Goal: Information Seeking & Learning: Learn about a topic

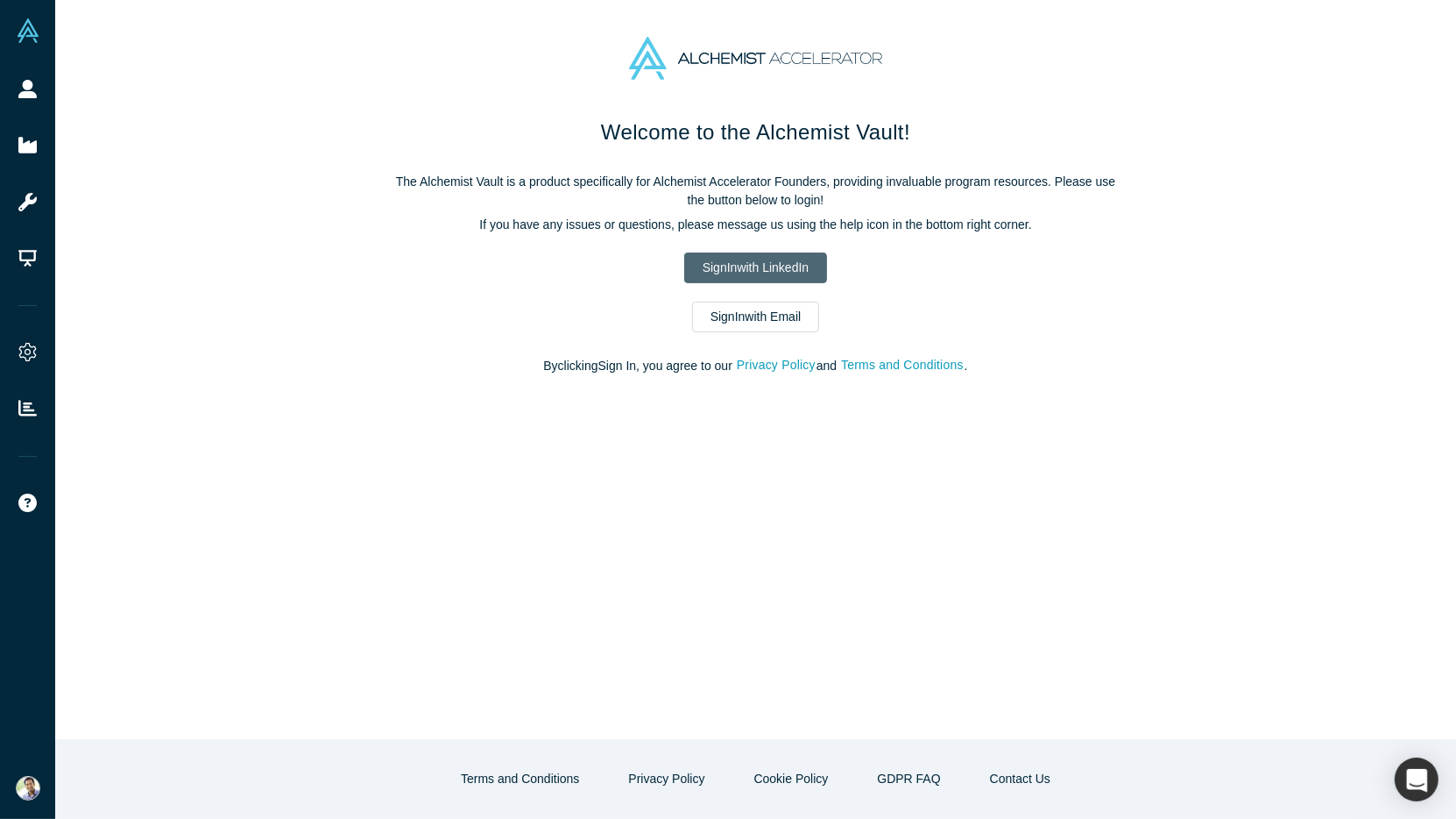
click at [728, 276] on link "Sign In with LinkedIn" at bounding box center [756, 267] width 143 height 31
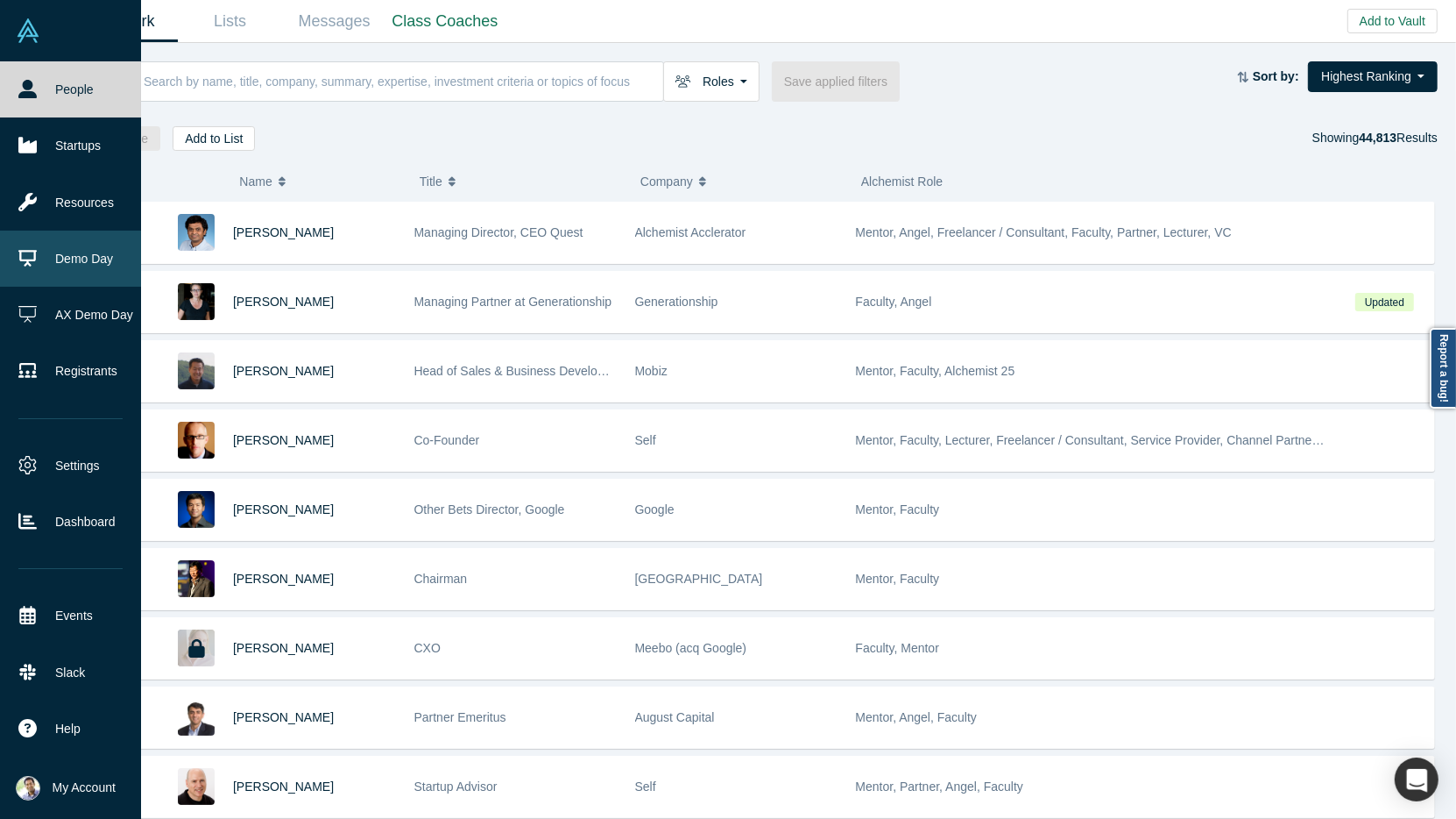
click at [87, 270] on link "Demo Day" at bounding box center [71, 259] width 141 height 56
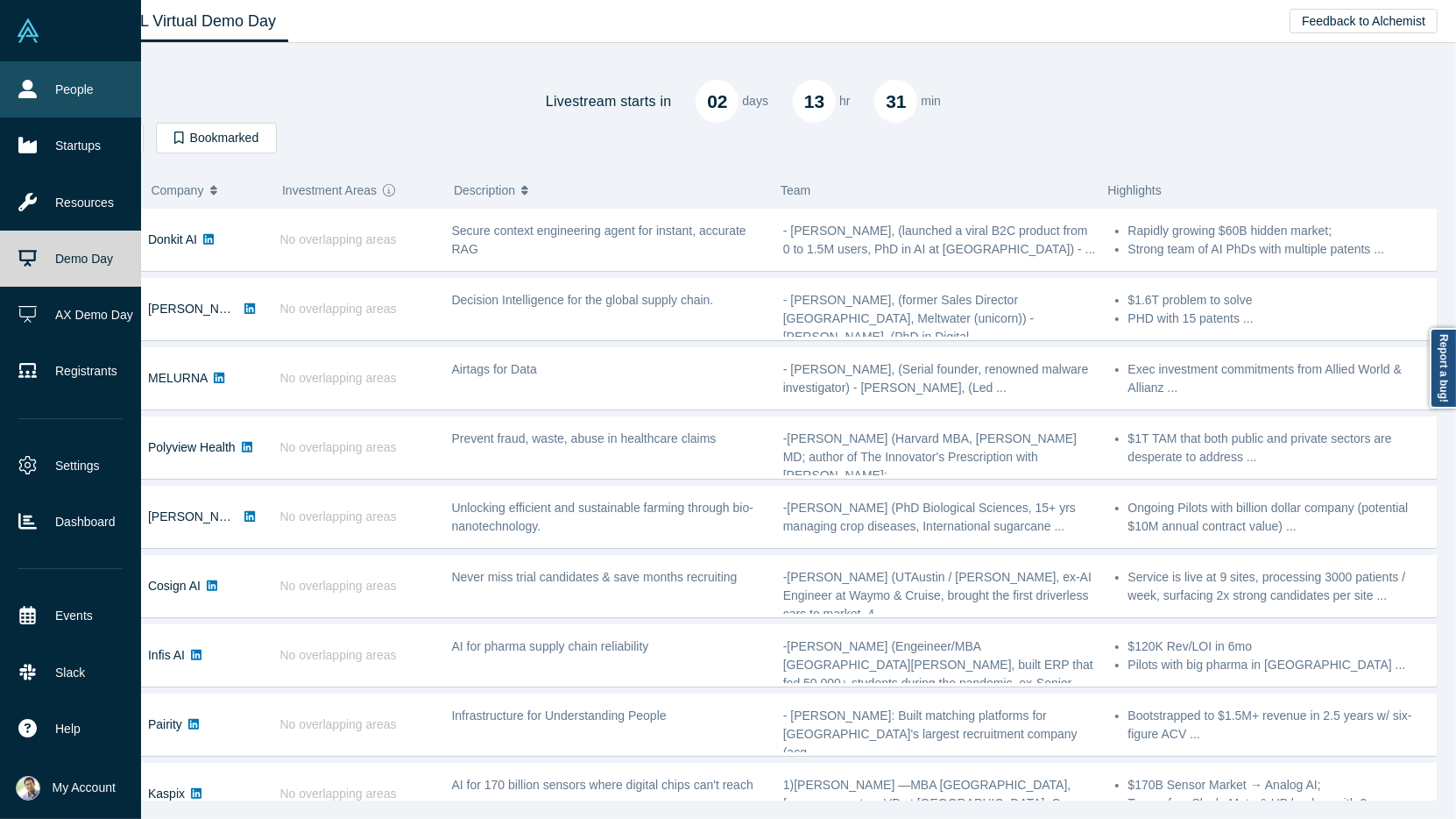
click at [62, 103] on link "People" at bounding box center [71, 89] width 141 height 56
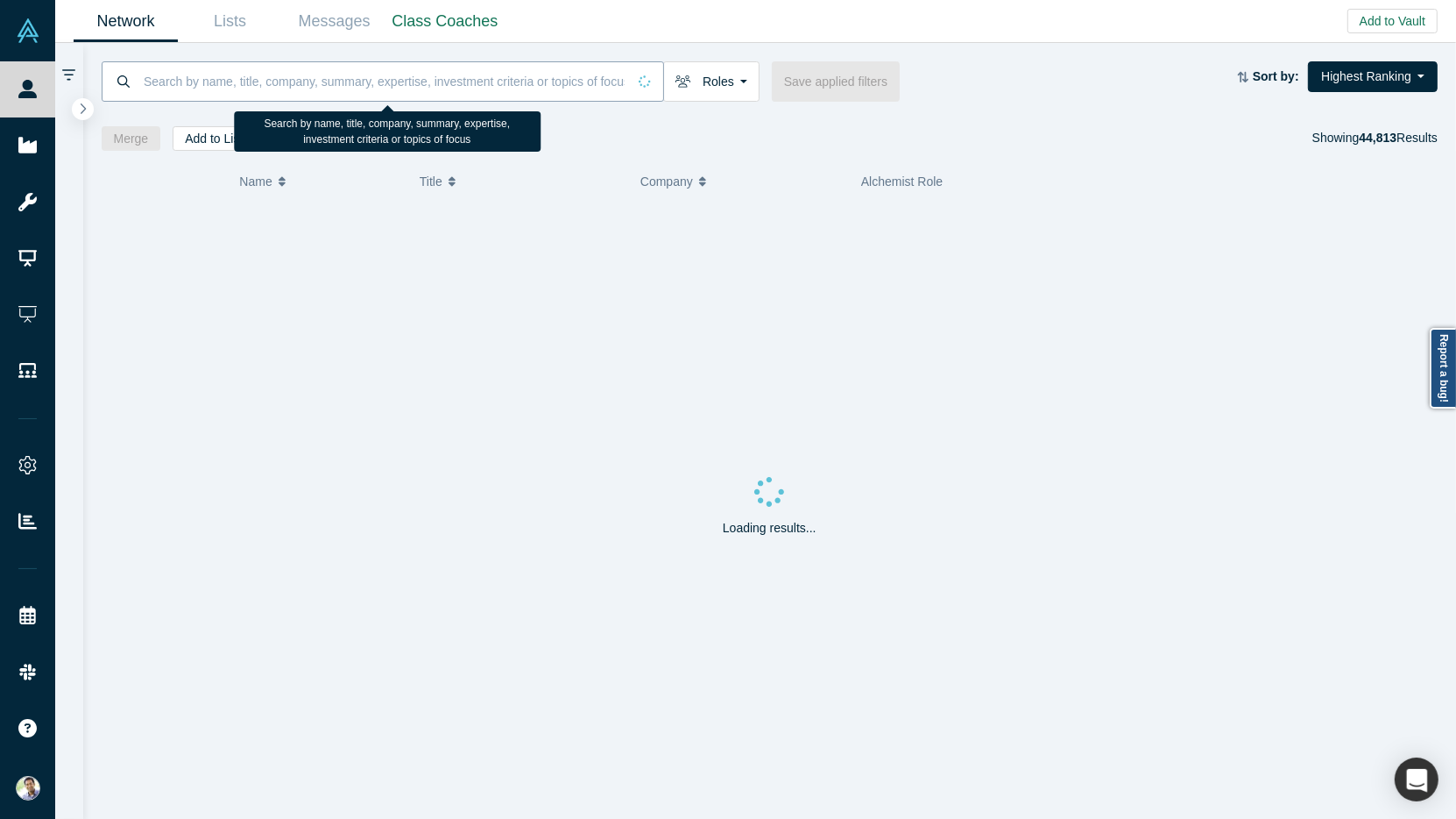
click at [219, 90] on input at bounding box center [384, 81] width 485 height 41
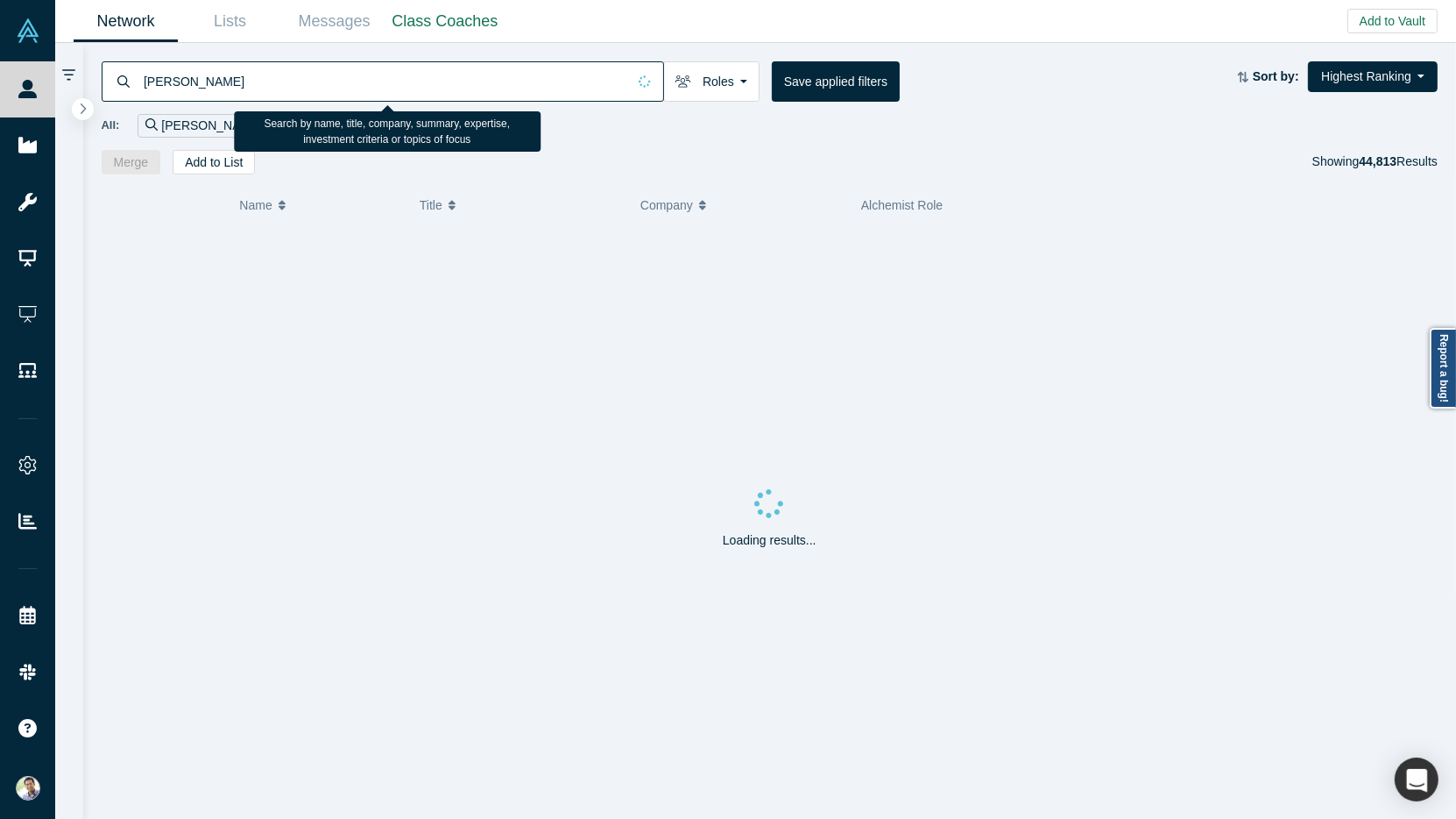
type input "[PERSON_NAME]"
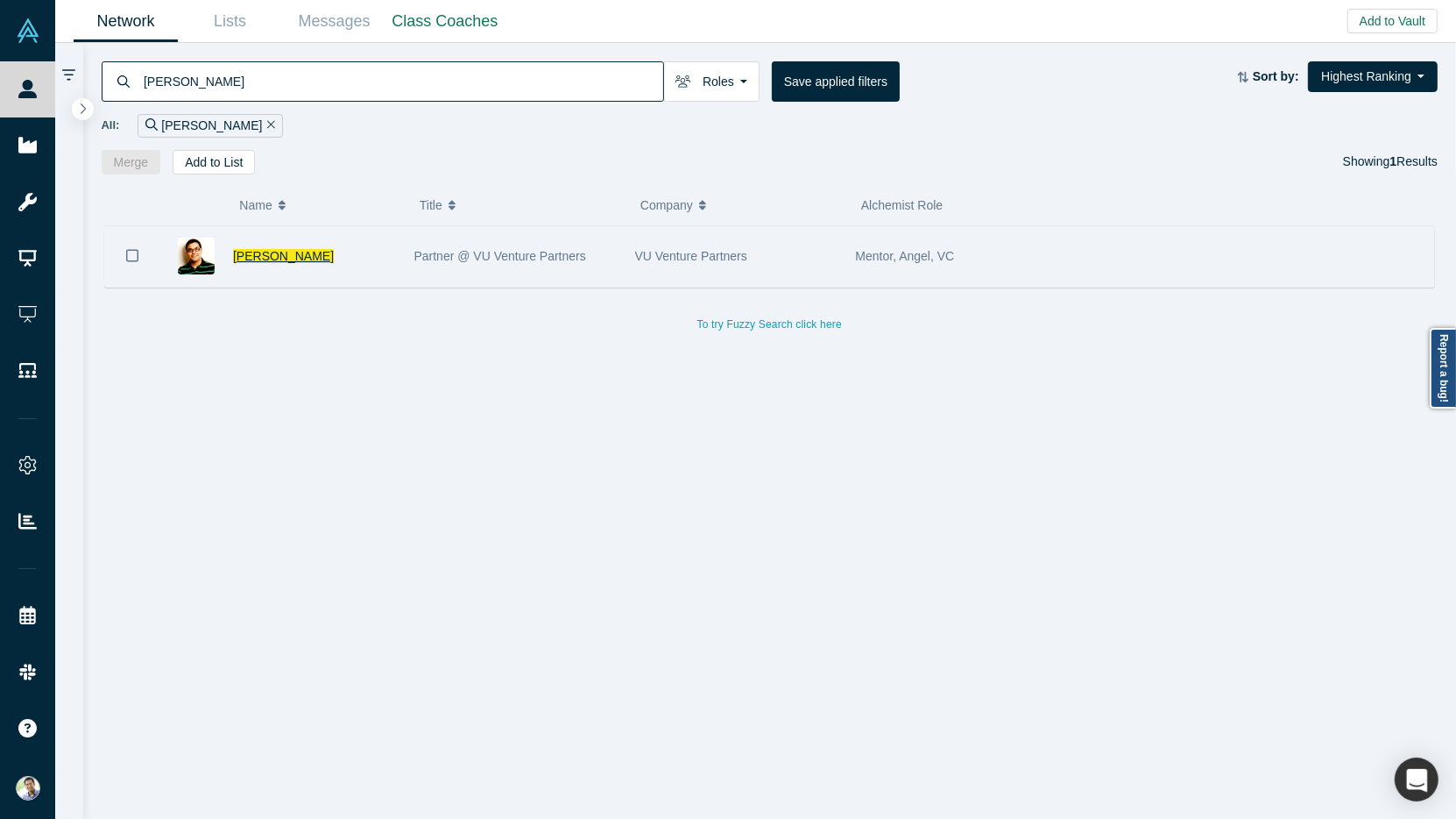
click at [267, 249] on span "Aakash Jain" at bounding box center [284, 255] width 100 height 14
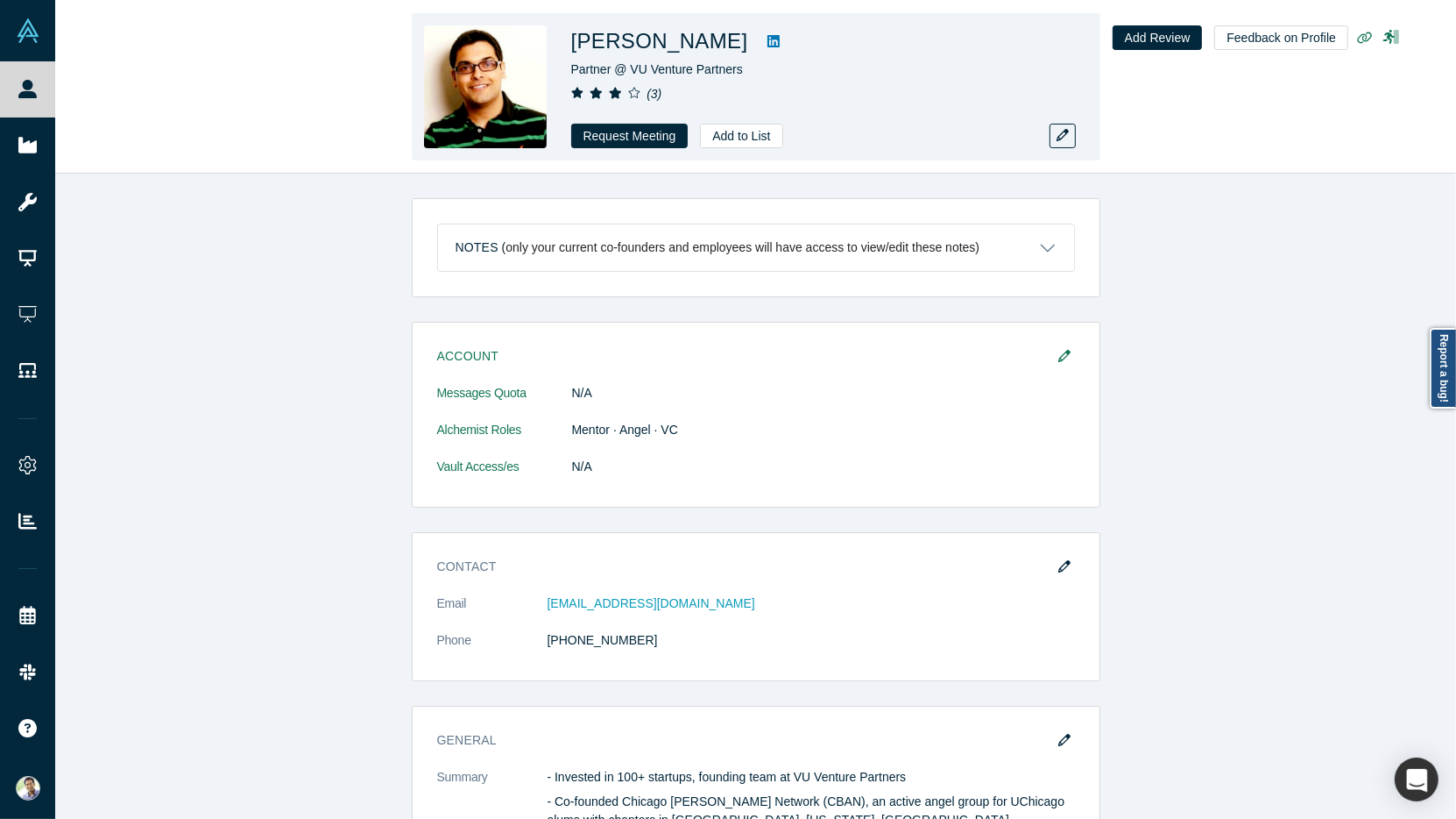
click at [768, 47] on icon at bounding box center [773, 41] width 12 height 12
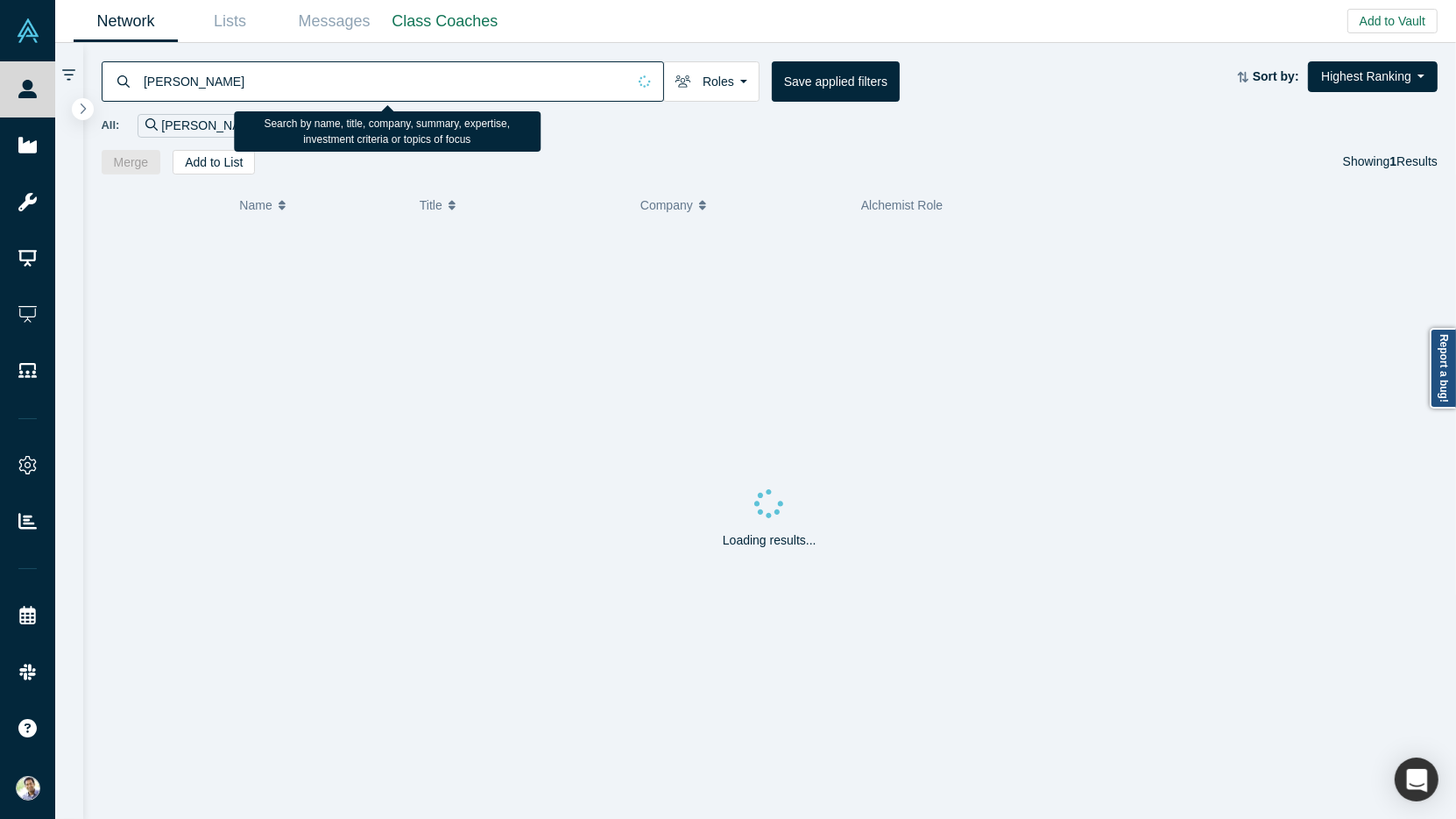
click at [233, 89] on input "Aakash Jain" at bounding box center [384, 81] width 485 height 41
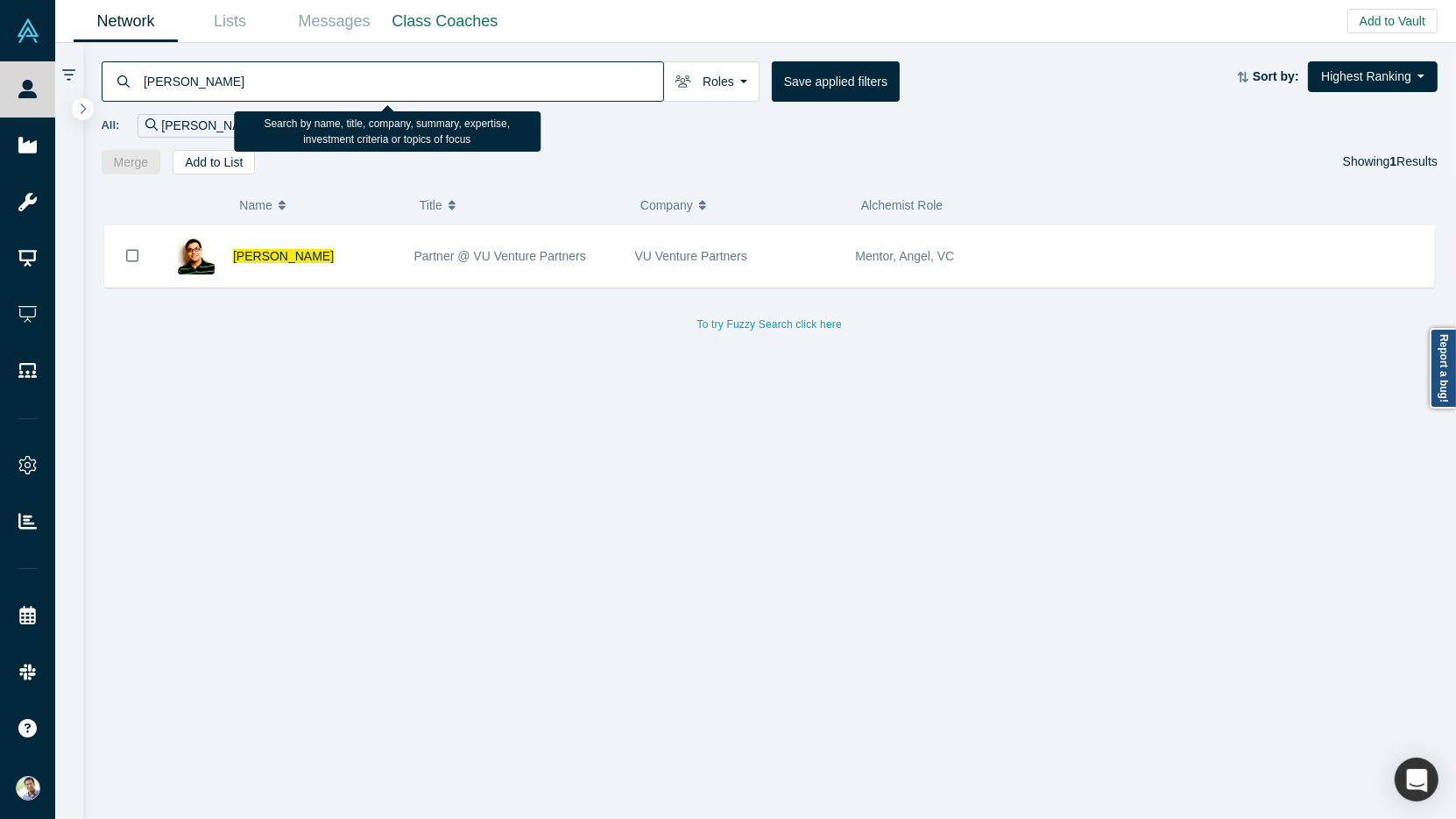
click at [233, 89] on input "Aakash Jain" at bounding box center [403, 81] width 521 height 41
type input "Doug Rendler"
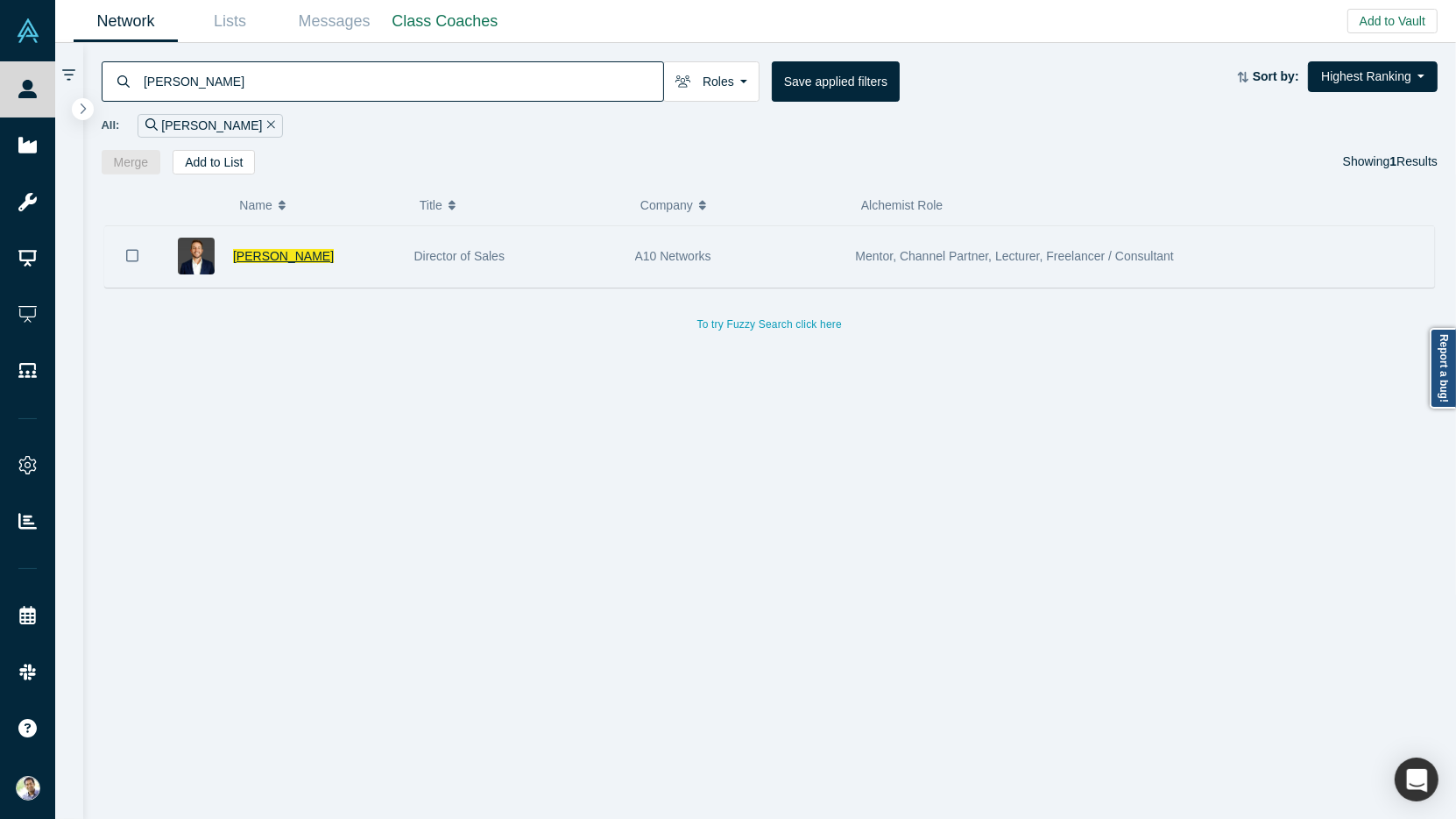
click at [270, 248] on span "Doug Rendler" at bounding box center [284, 255] width 100 height 14
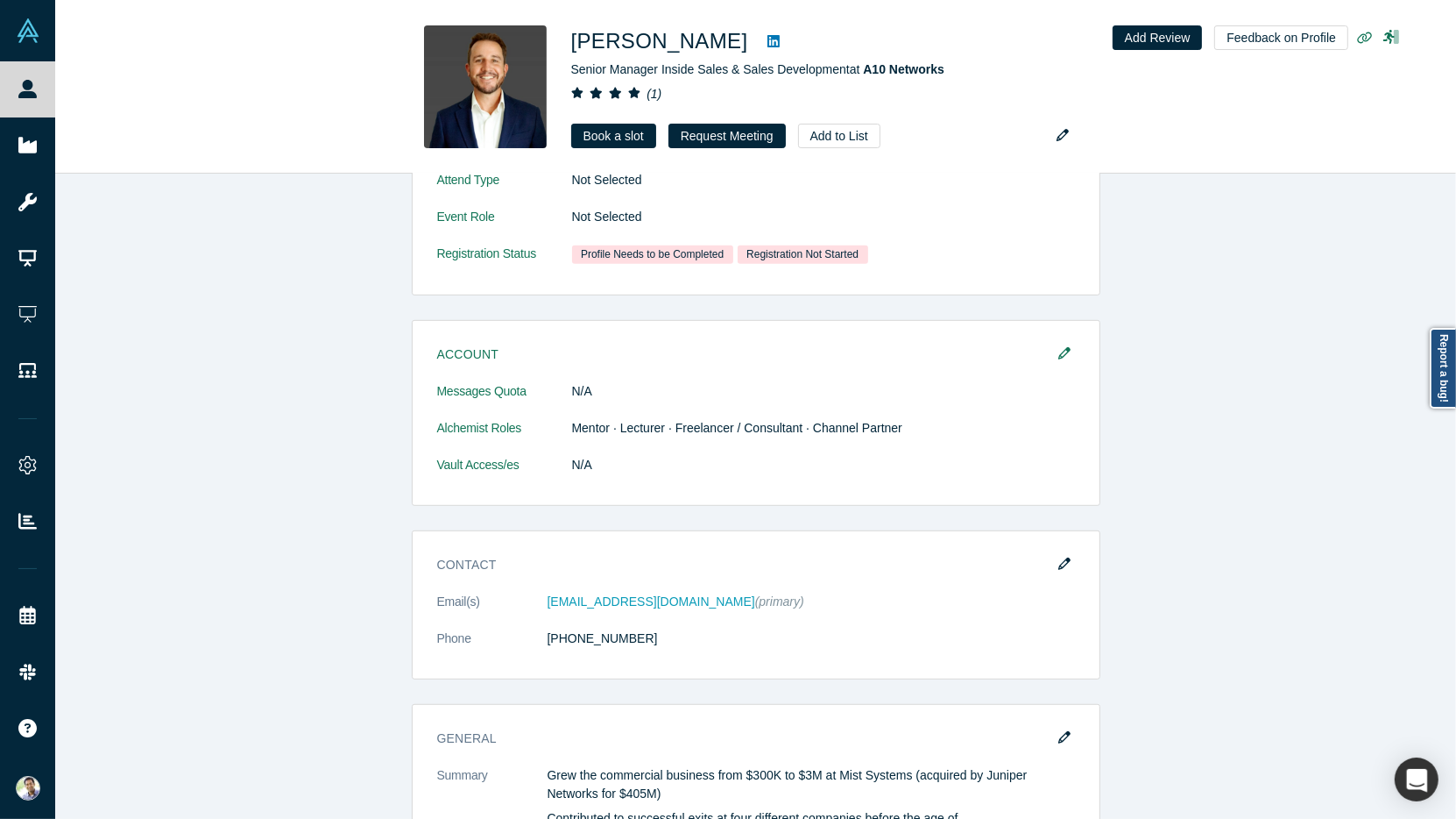
scroll to position [882, 0]
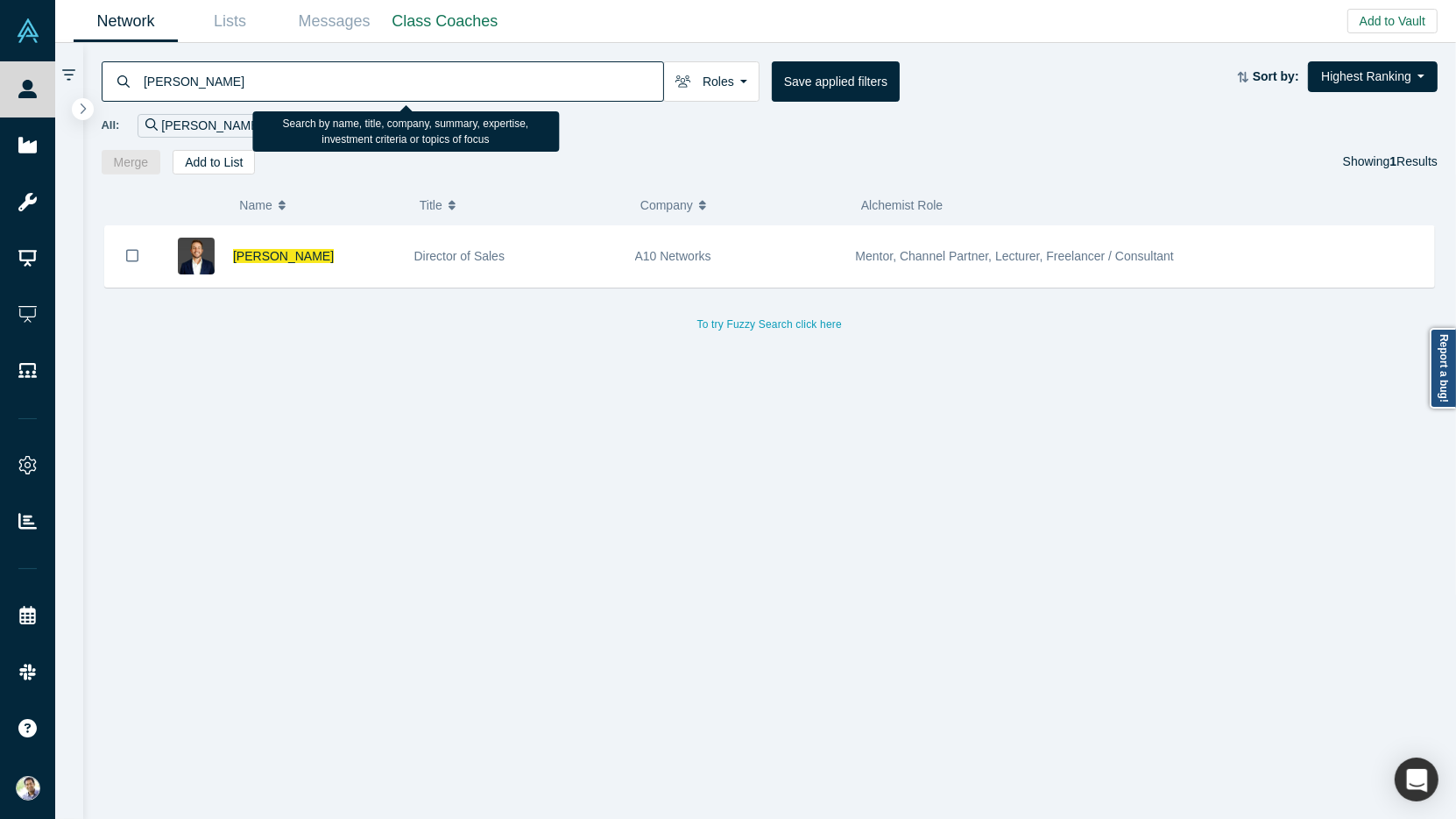
click at [287, 79] on input "Doug Rendler" at bounding box center [403, 81] width 521 height 41
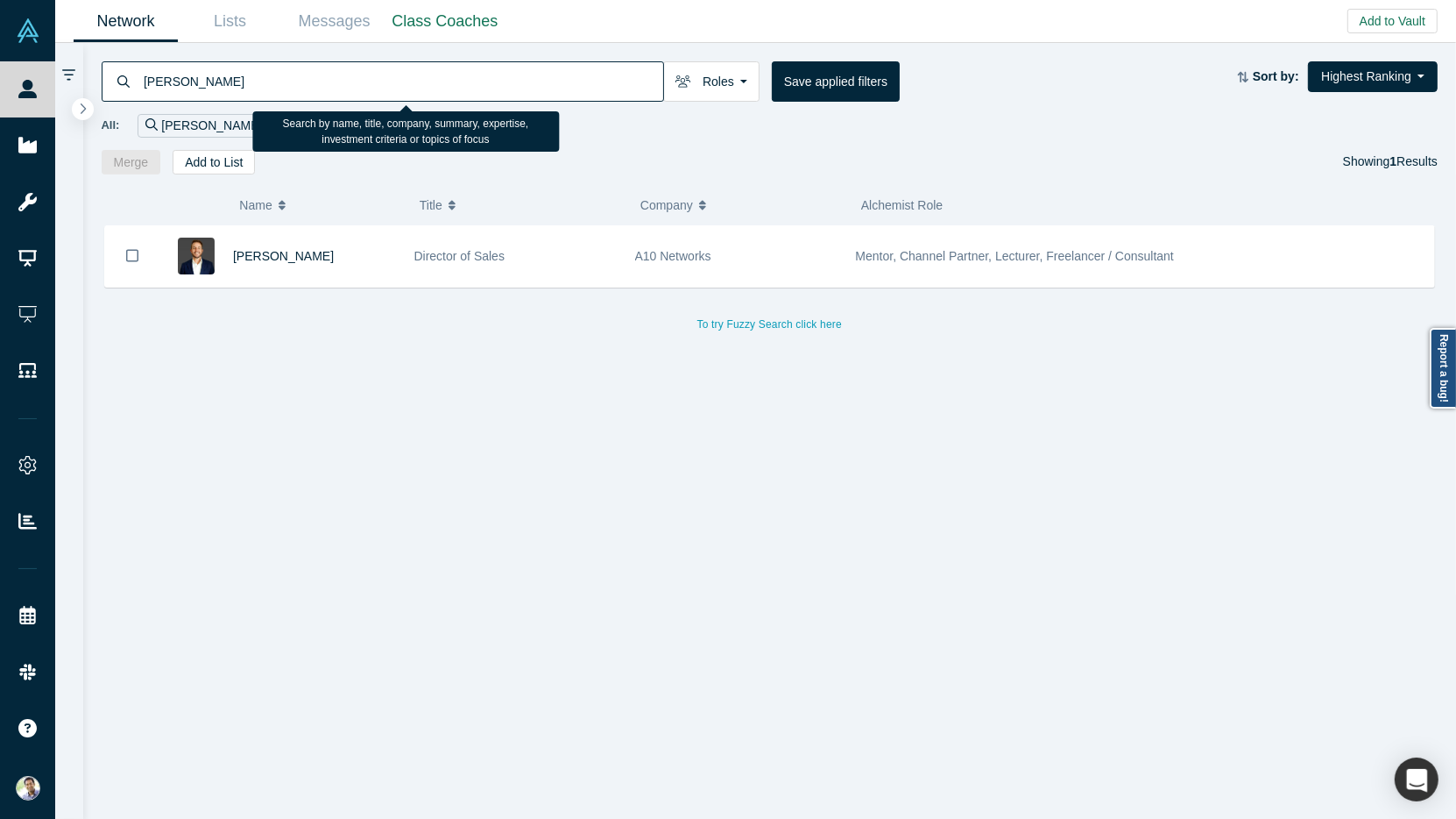
type input "JC Muyl"
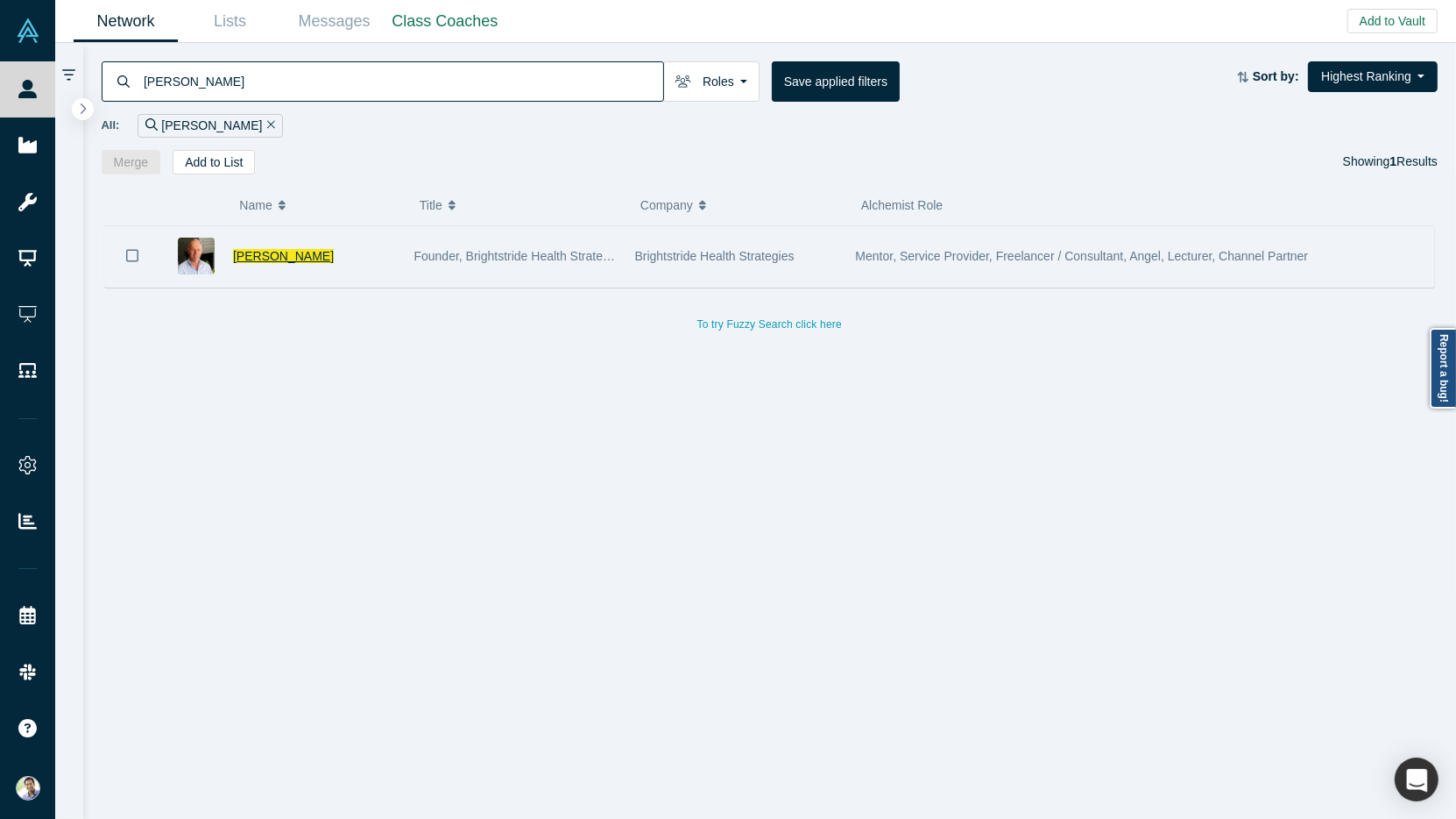
click at [252, 252] on span "JC Muyl" at bounding box center [284, 255] width 100 height 14
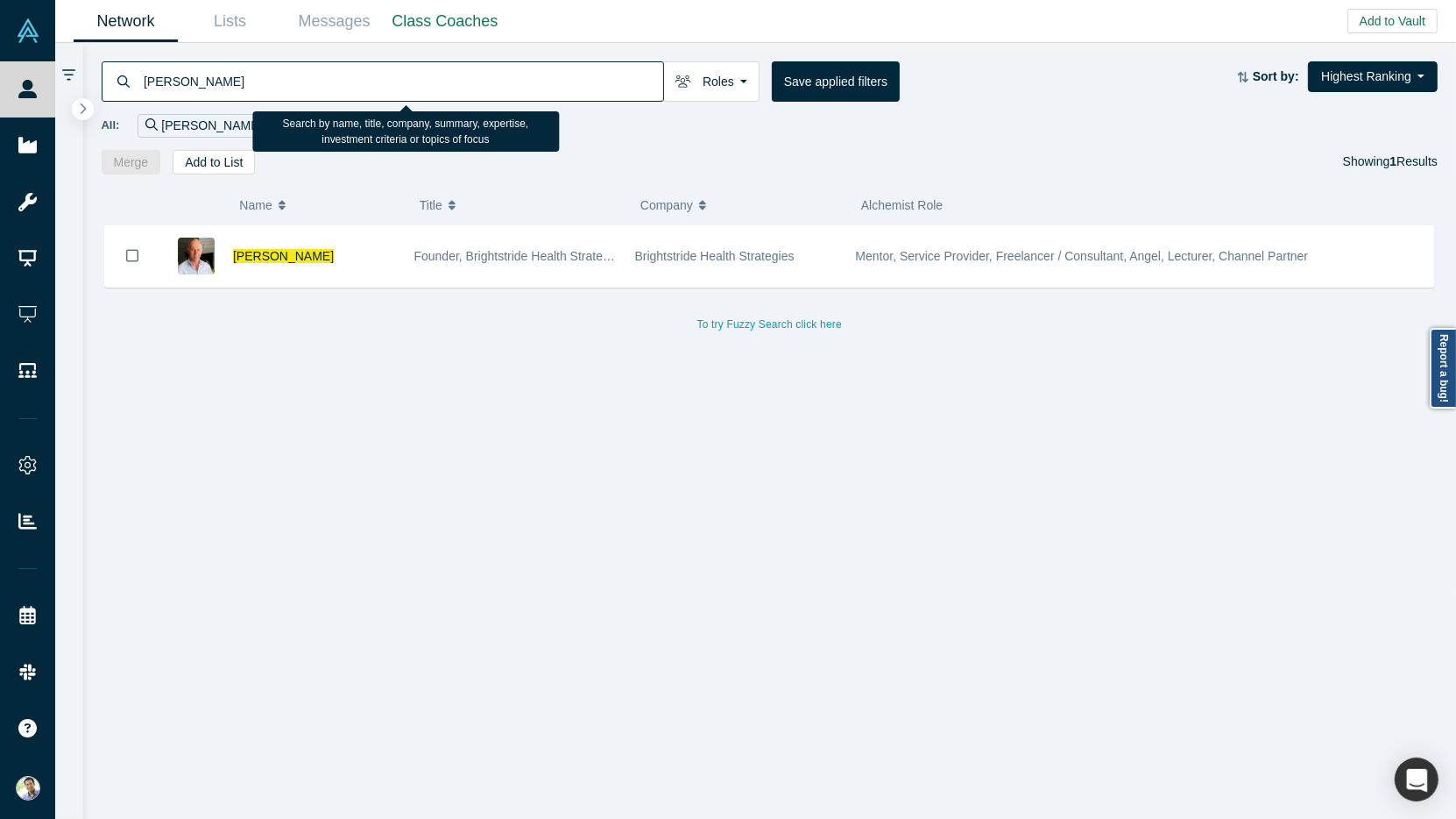
click at [234, 87] on input "JC Muyl" at bounding box center [403, 81] width 521 height 41
type input "John Robins"
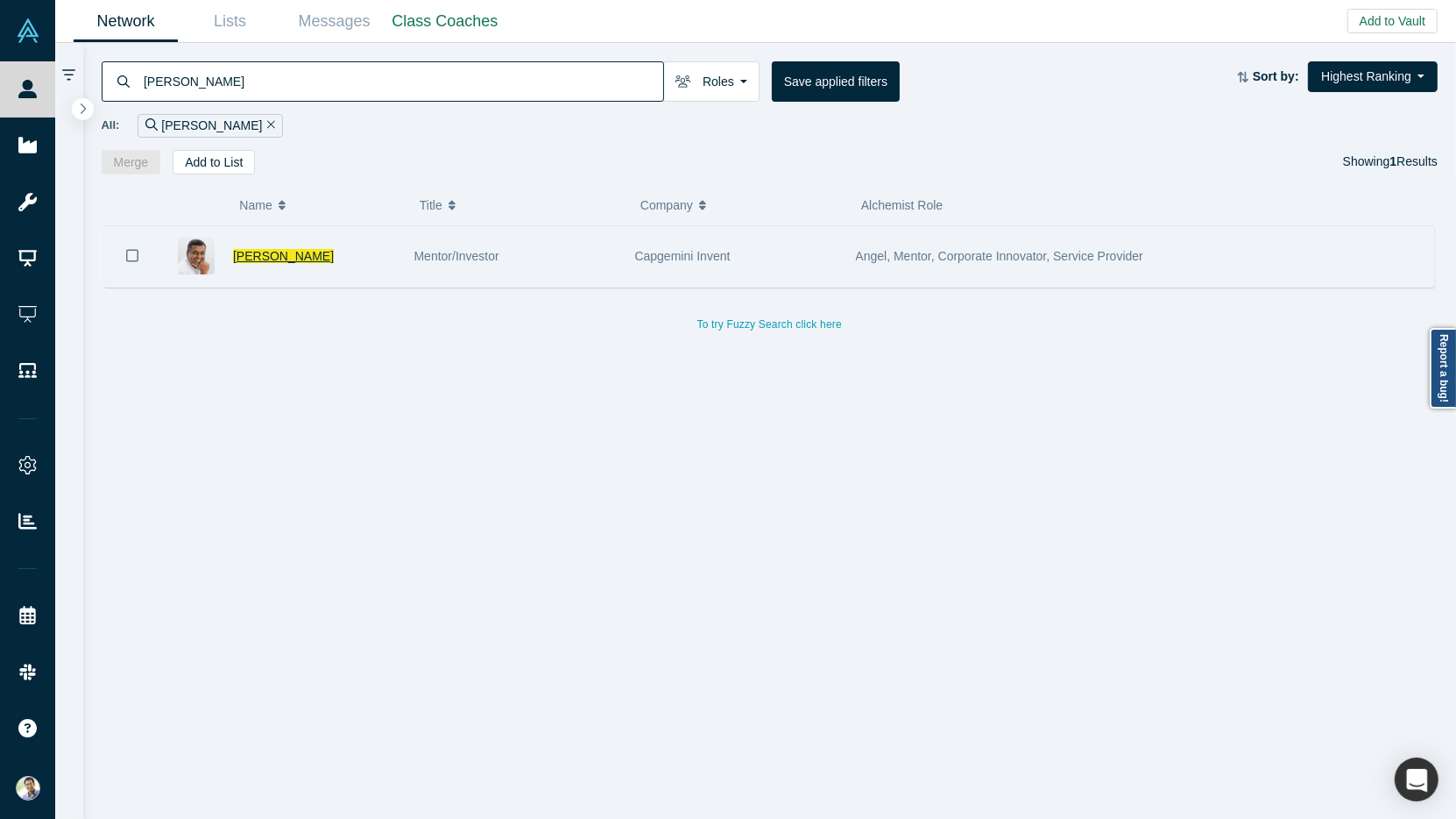
click at [285, 258] on span "John Robins" at bounding box center [284, 255] width 100 height 14
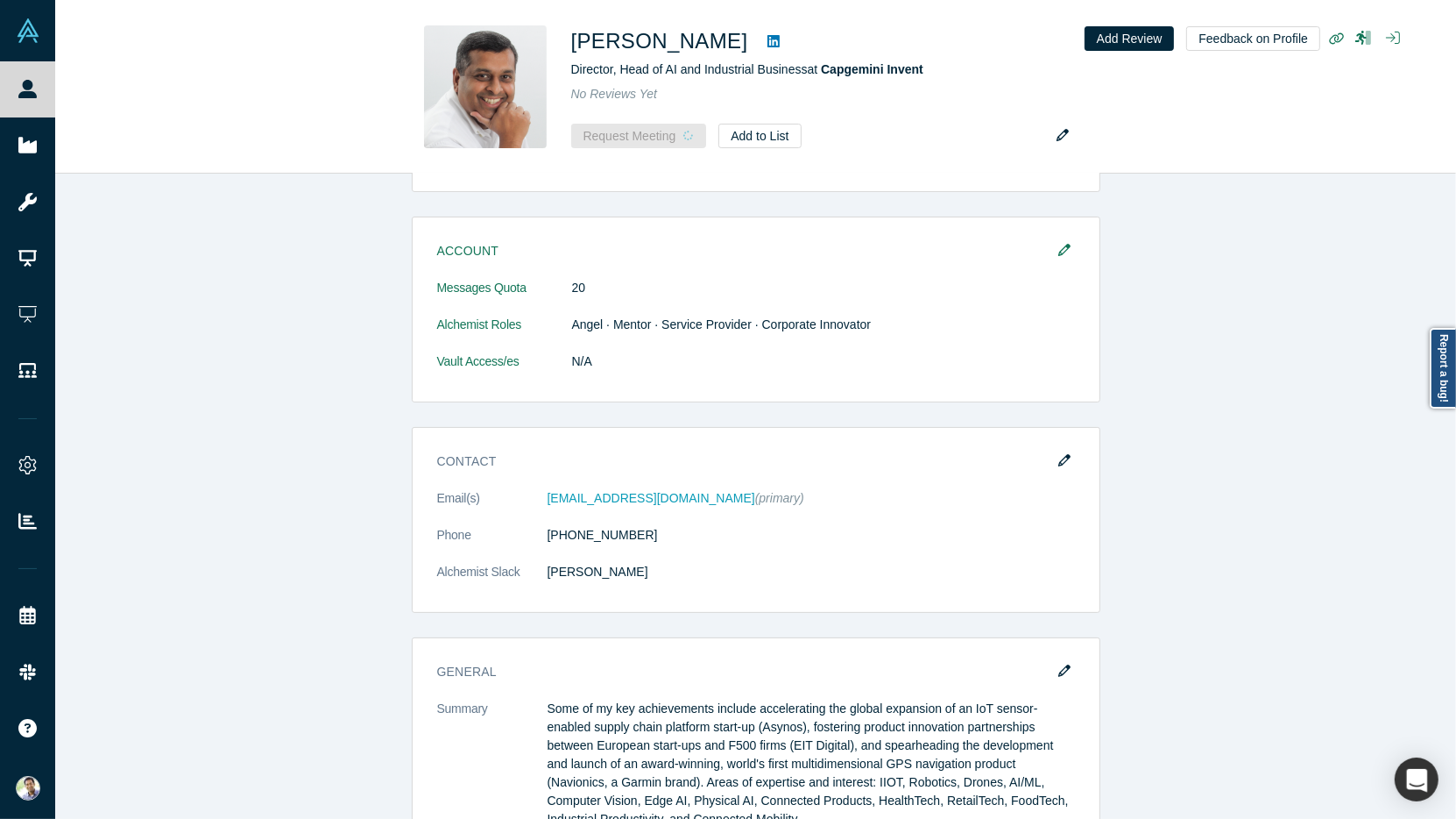
scroll to position [383, 0]
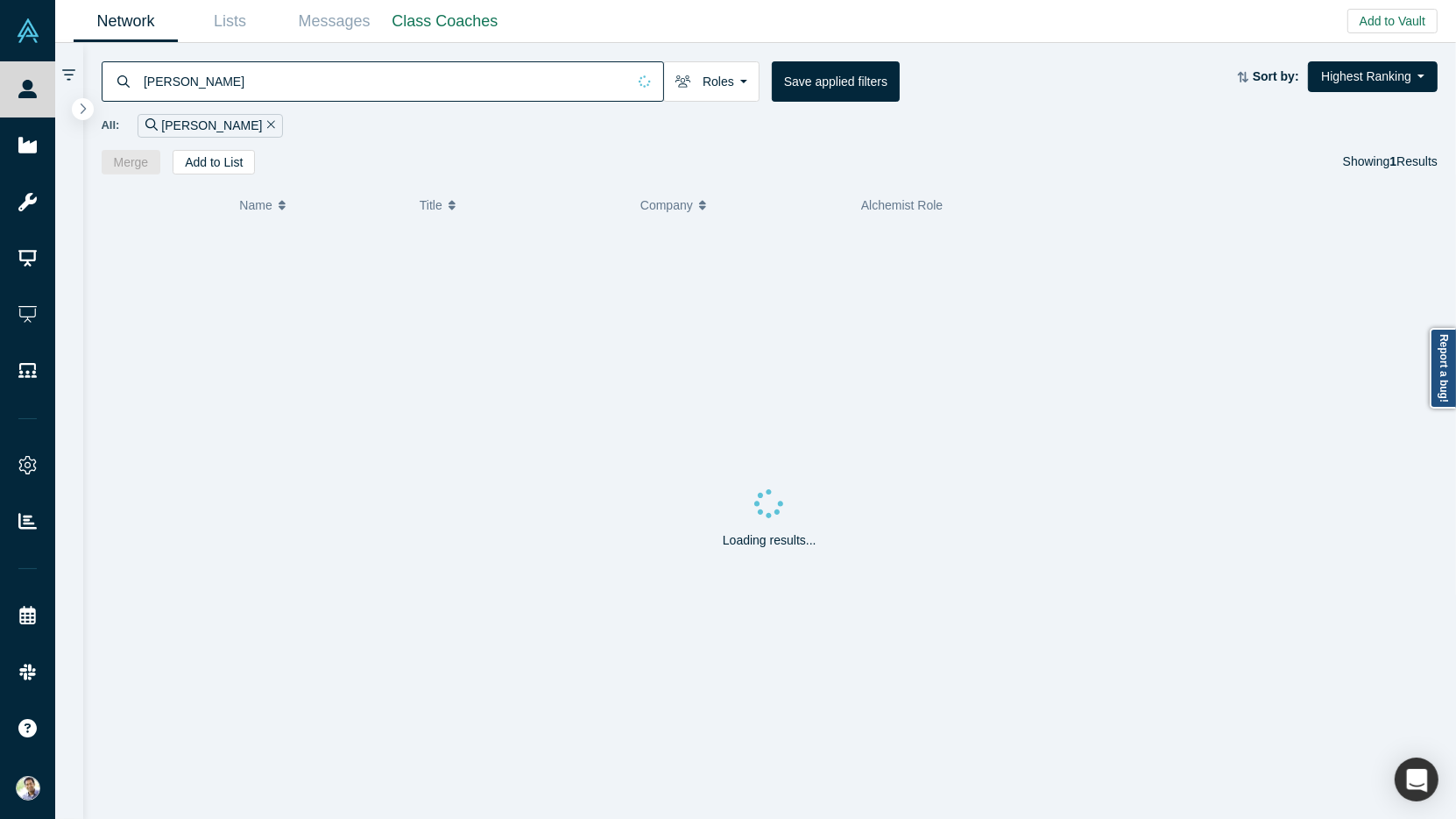
click at [184, 90] on input "John Robins" at bounding box center [384, 81] width 485 height 41
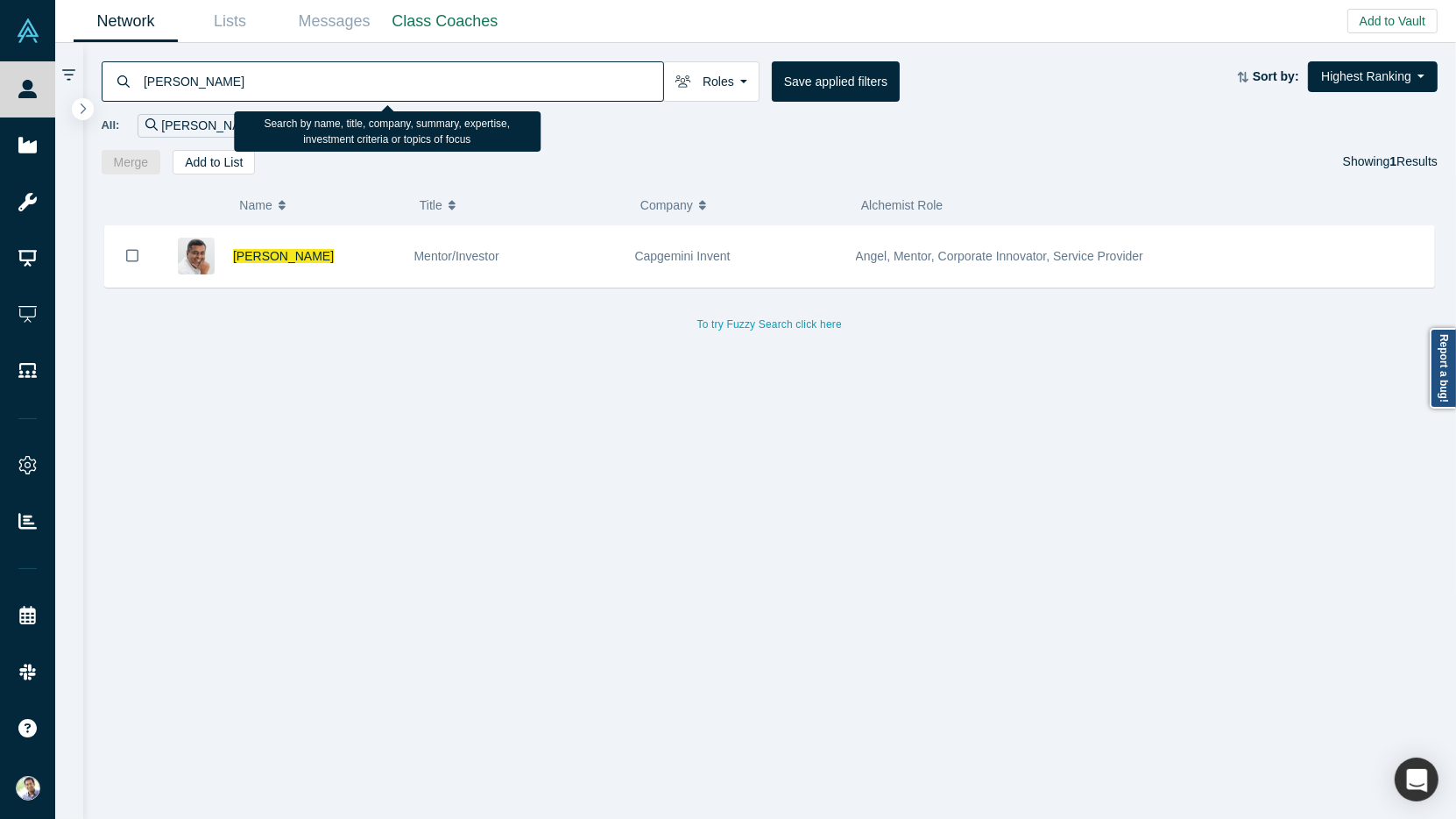
click at [184, 90] on input "John Robins" at bounding box center [403, 81] width 521 height 41
type input "Robin Daniels"
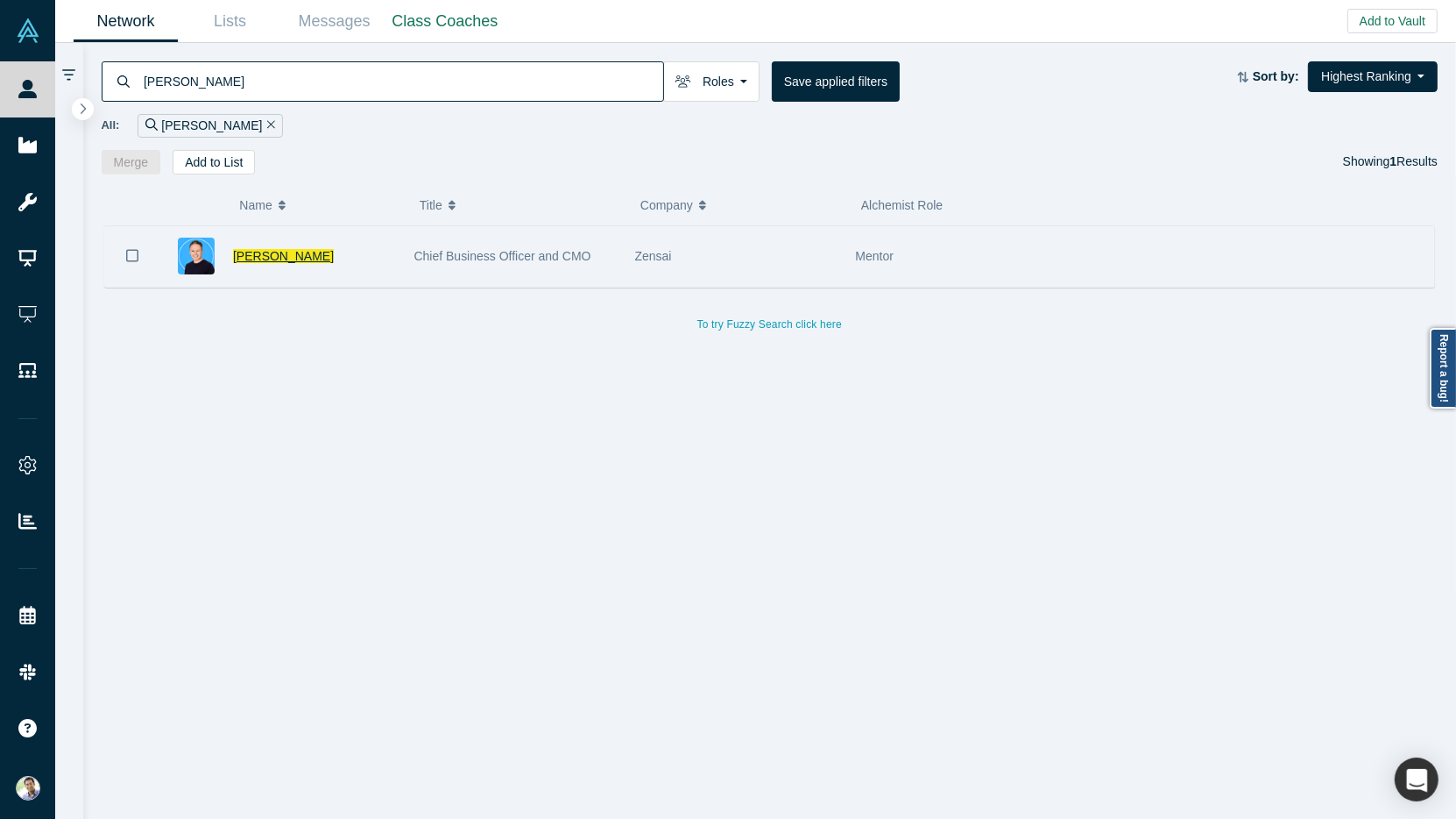
click at [276, 248] on span "Robin Daniels" at bounding box center [284, 255] width 100 height 14
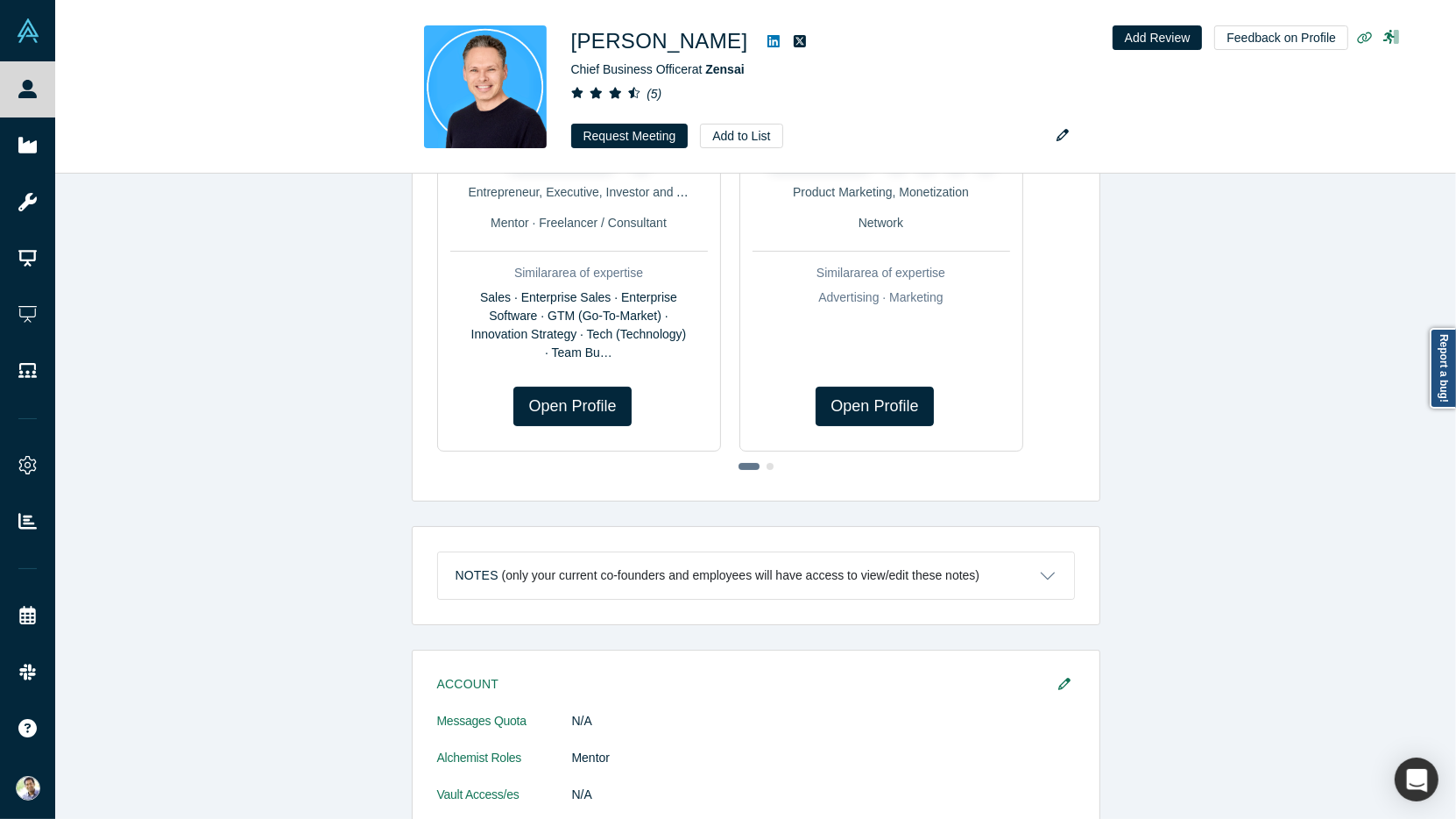
scroll to position [961, 0]
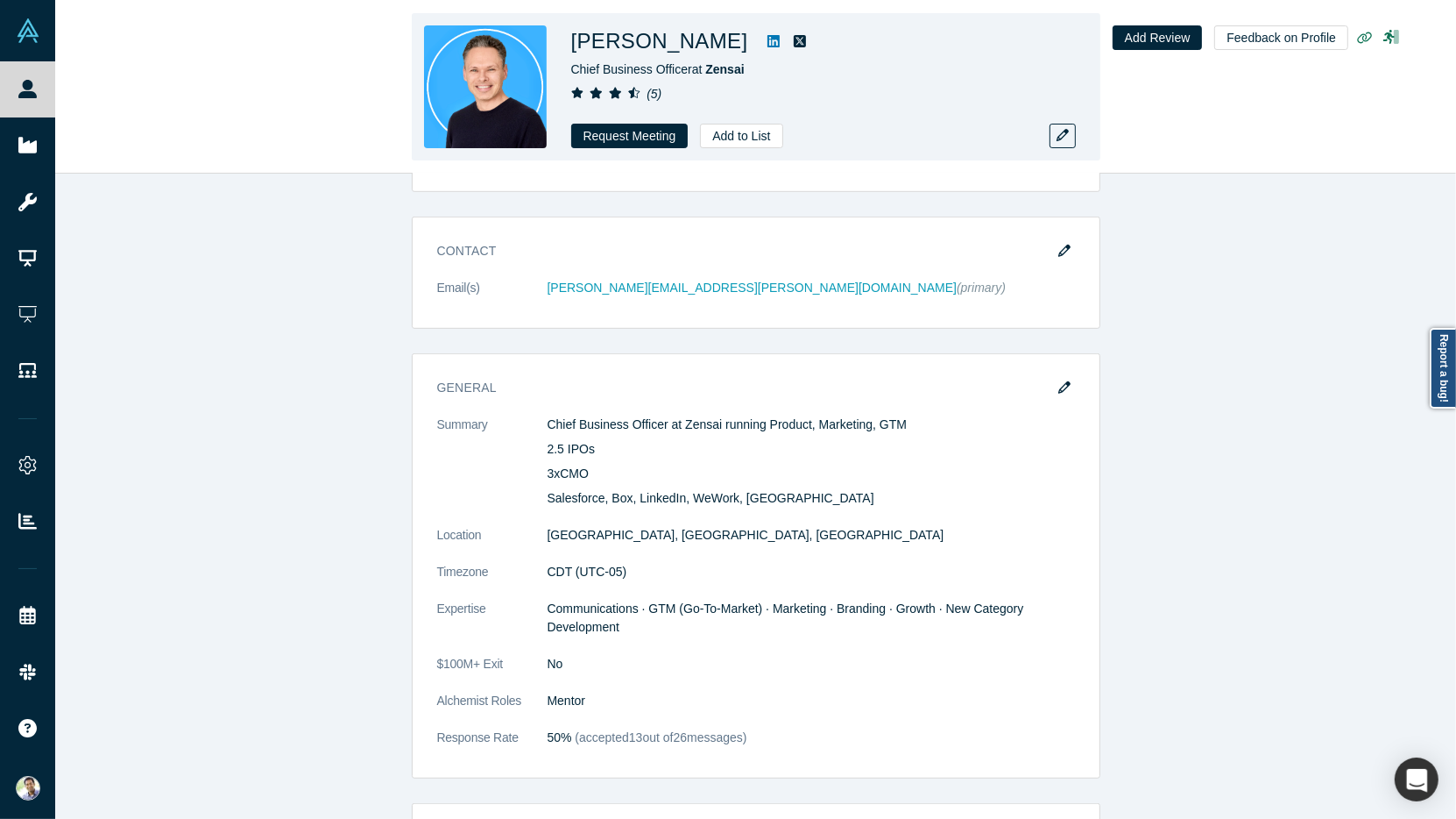
click at [768, 37] on icon at bounding box center [773, 41] width 12 height 12
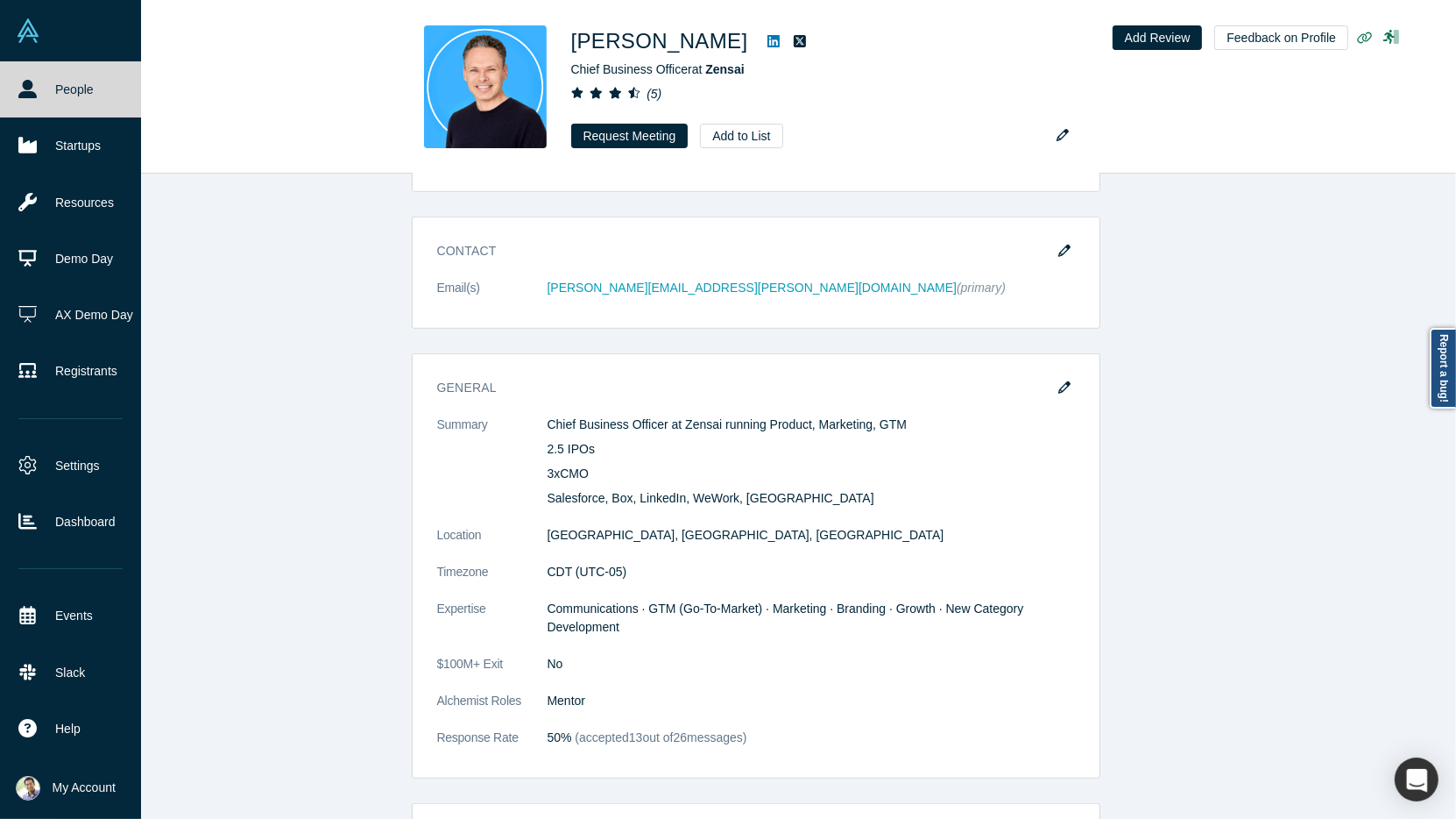
drag, startPoint x: 39, startPoint y: 90, endPoint x: 106, endPoint y: 90, distance: 67.0
click at [40, 90] on link "People" at bounding box center [71, 89] width 141 height 56
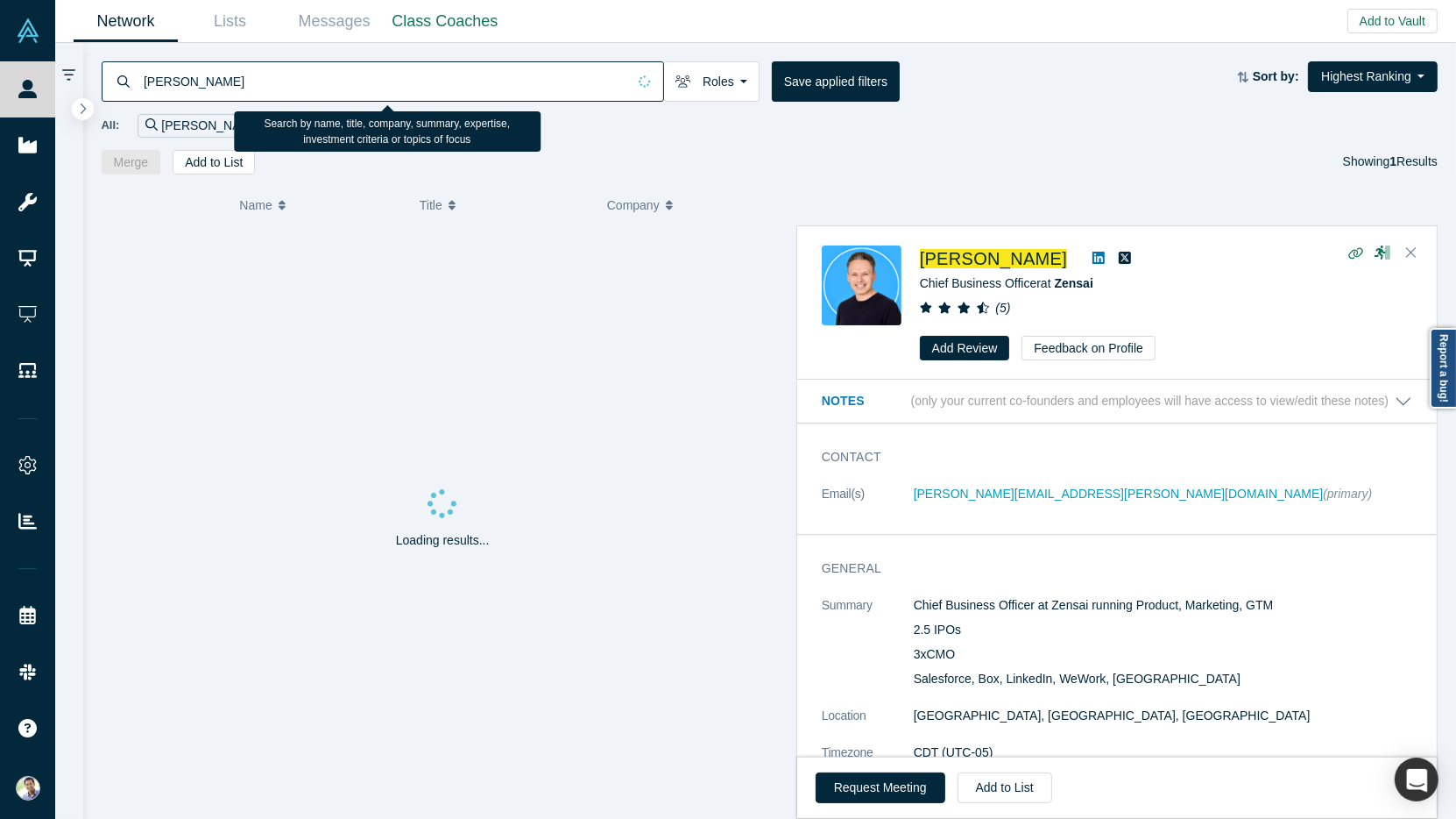
click at [197, 77] on input "Robin Daniels" at bounding box center [384, 81] width 485 height 41
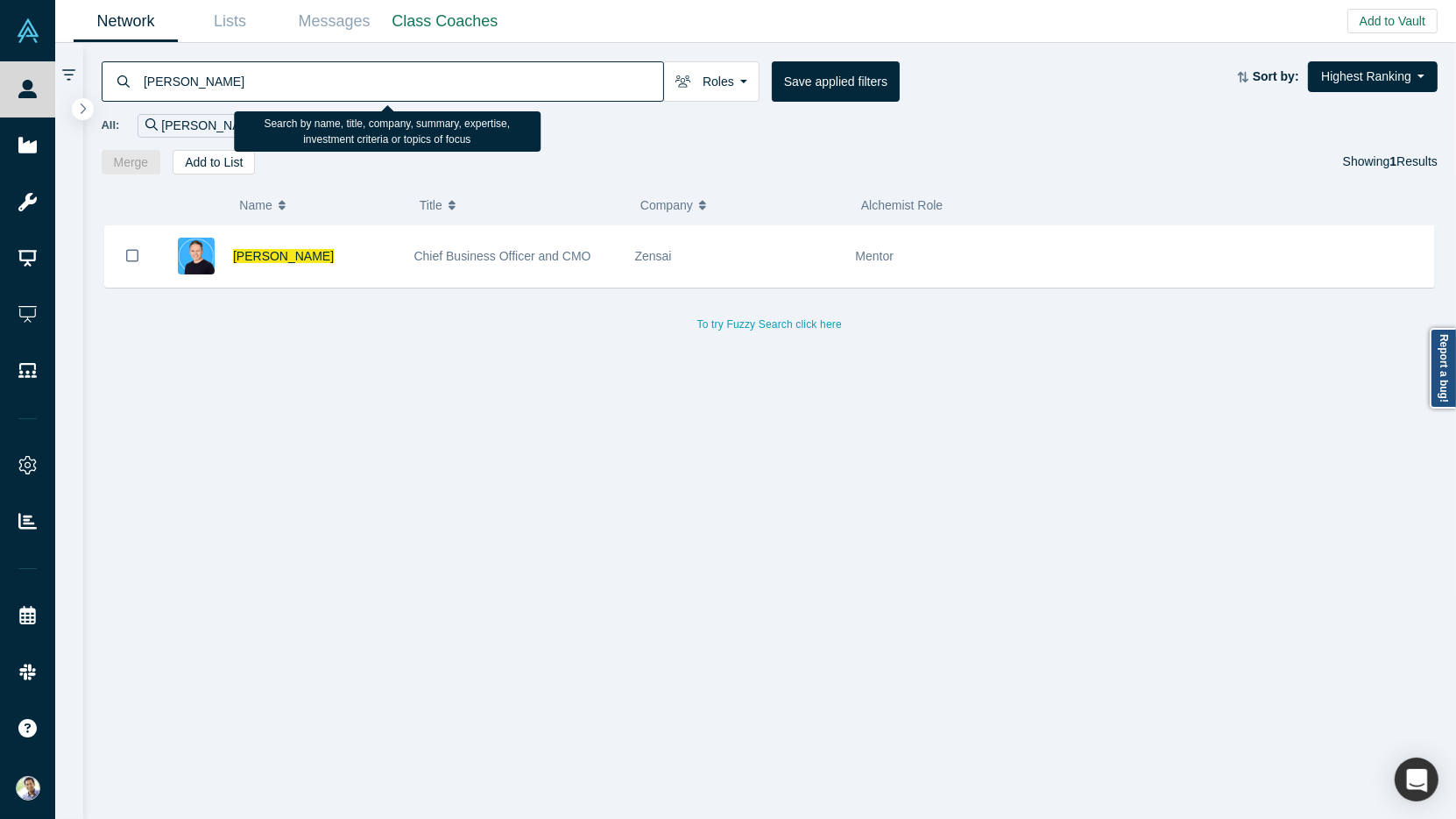
click at [197, 77] on input "Robin Daniels" at bounding box center [403, 81] width 521 height 41
type input "Subramanian"
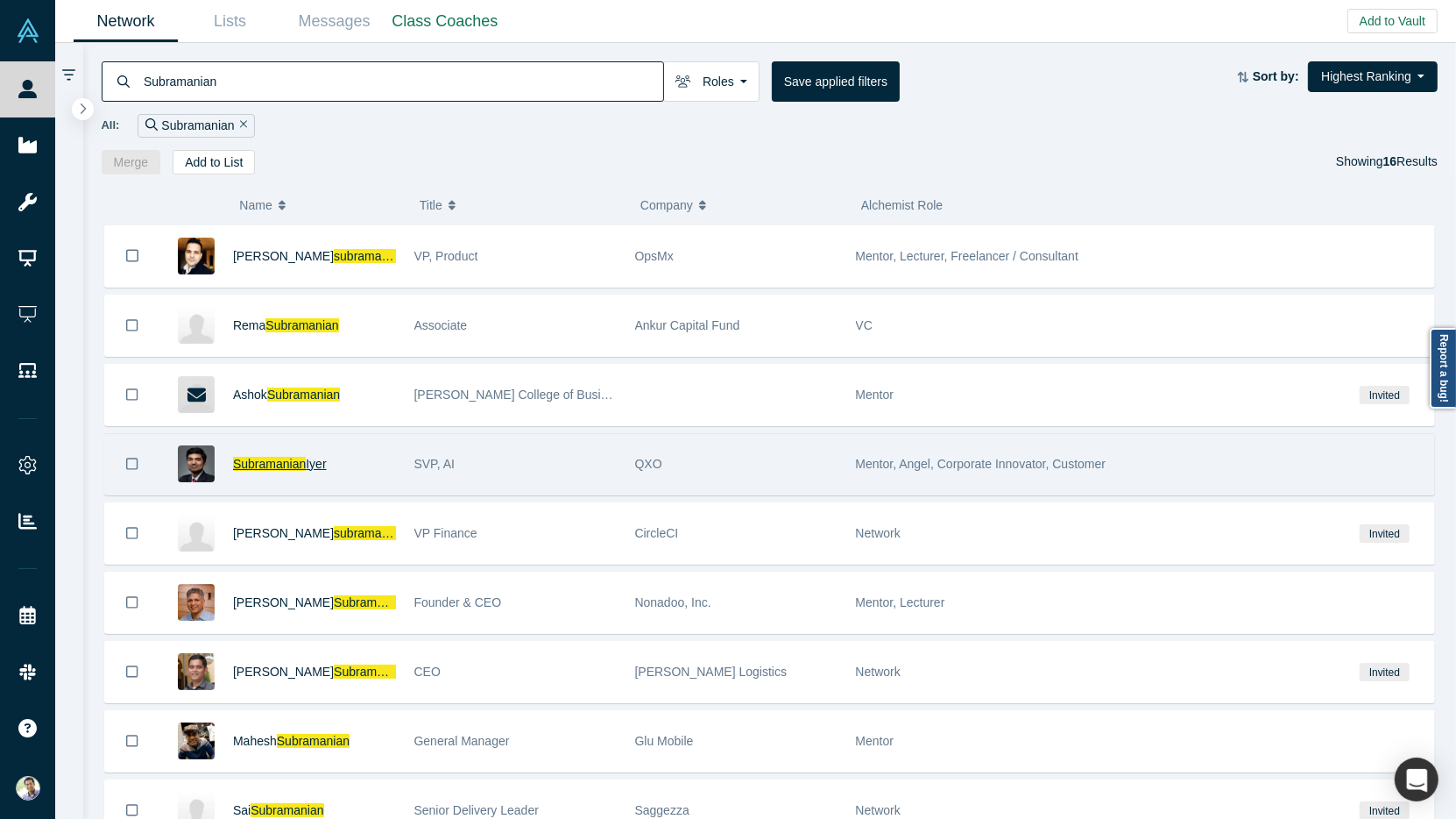
click at [293, 461] on span "Subramanian" at bounding box center [270, 463] width 73 height 14
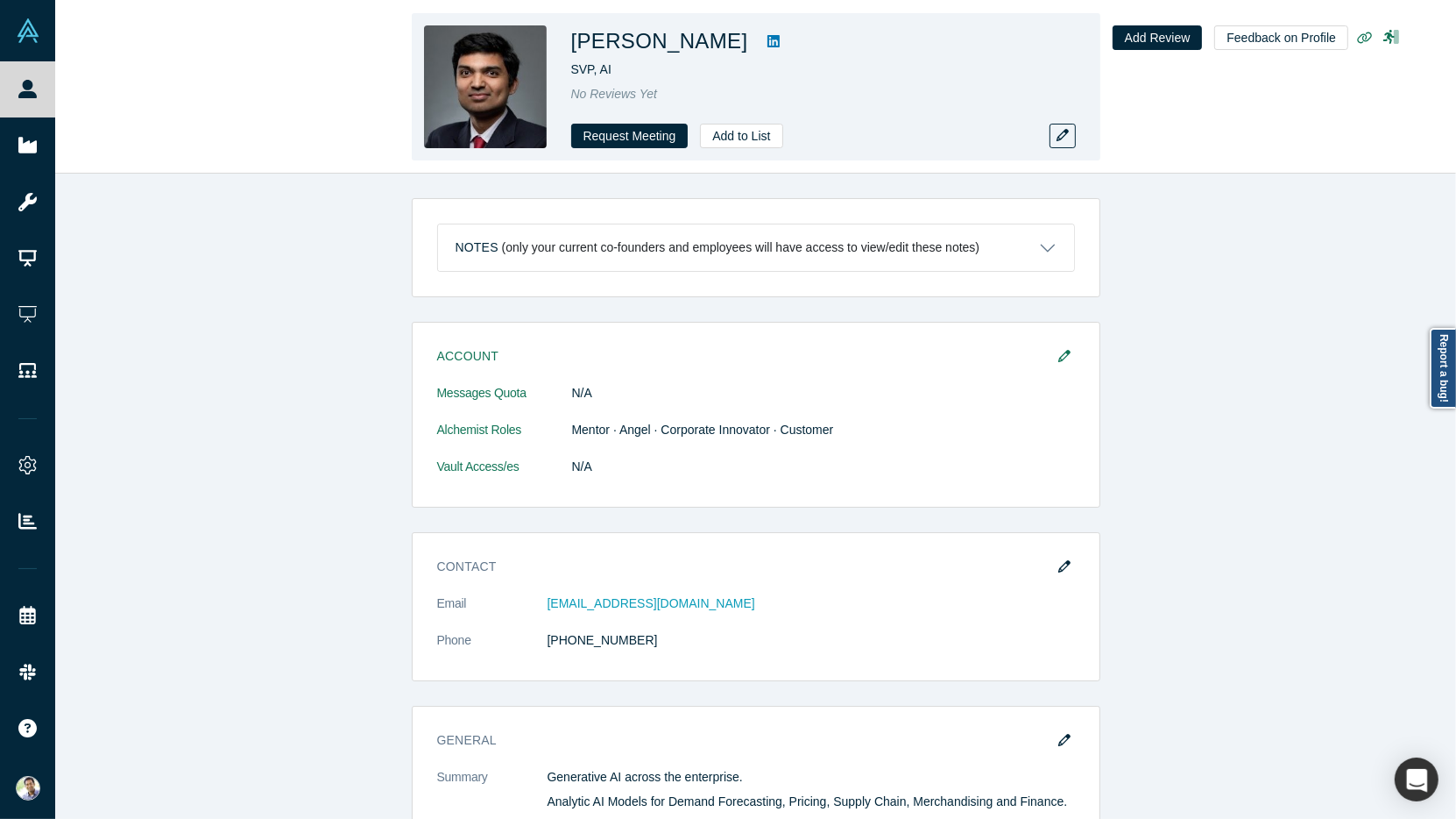
click at [770, 48] on icon at bounding box center [773, 41] width 12 height 14
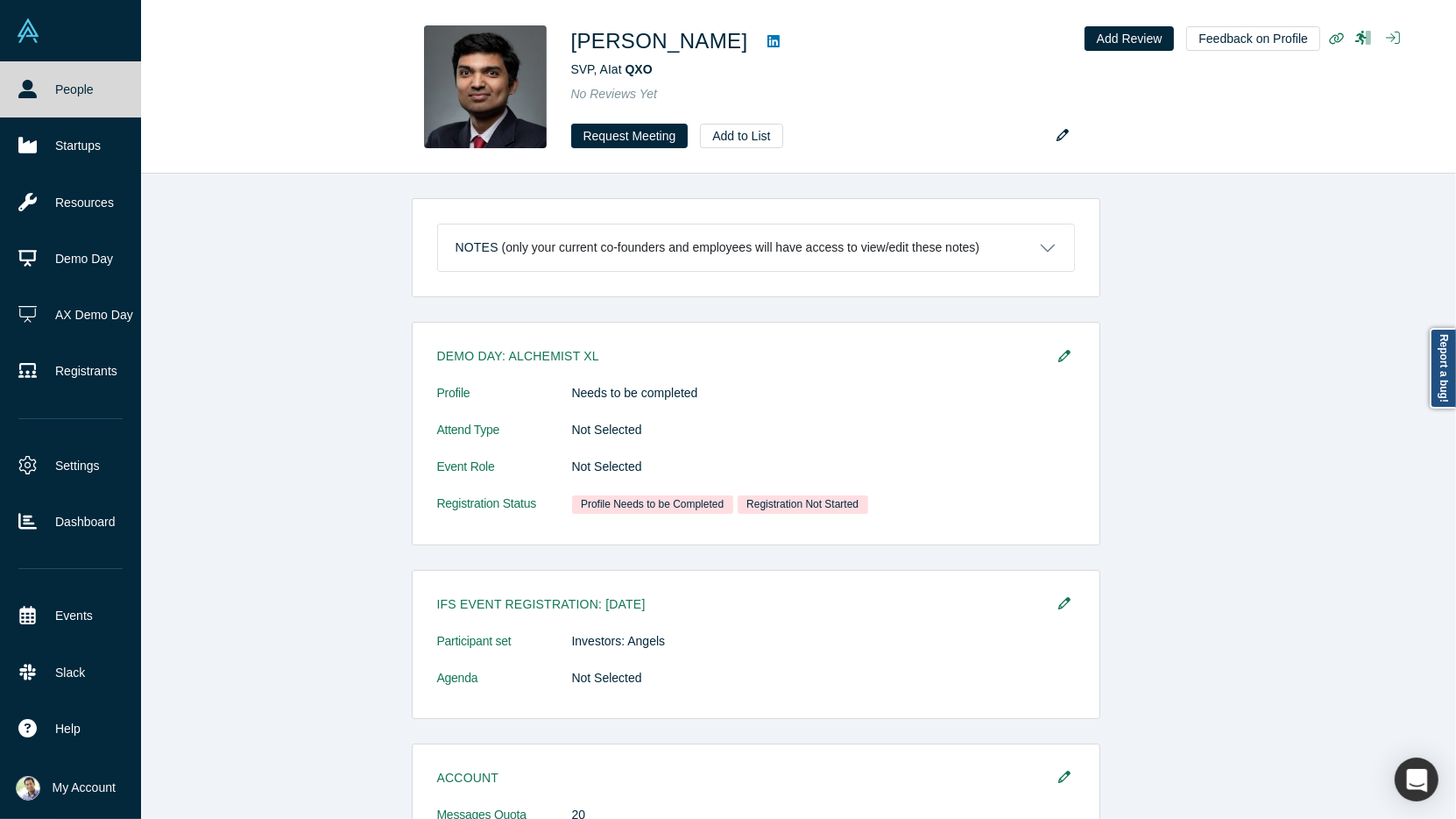
click at [66, 94] on link "People" at bounding box center [71, 89] width 141 height 56
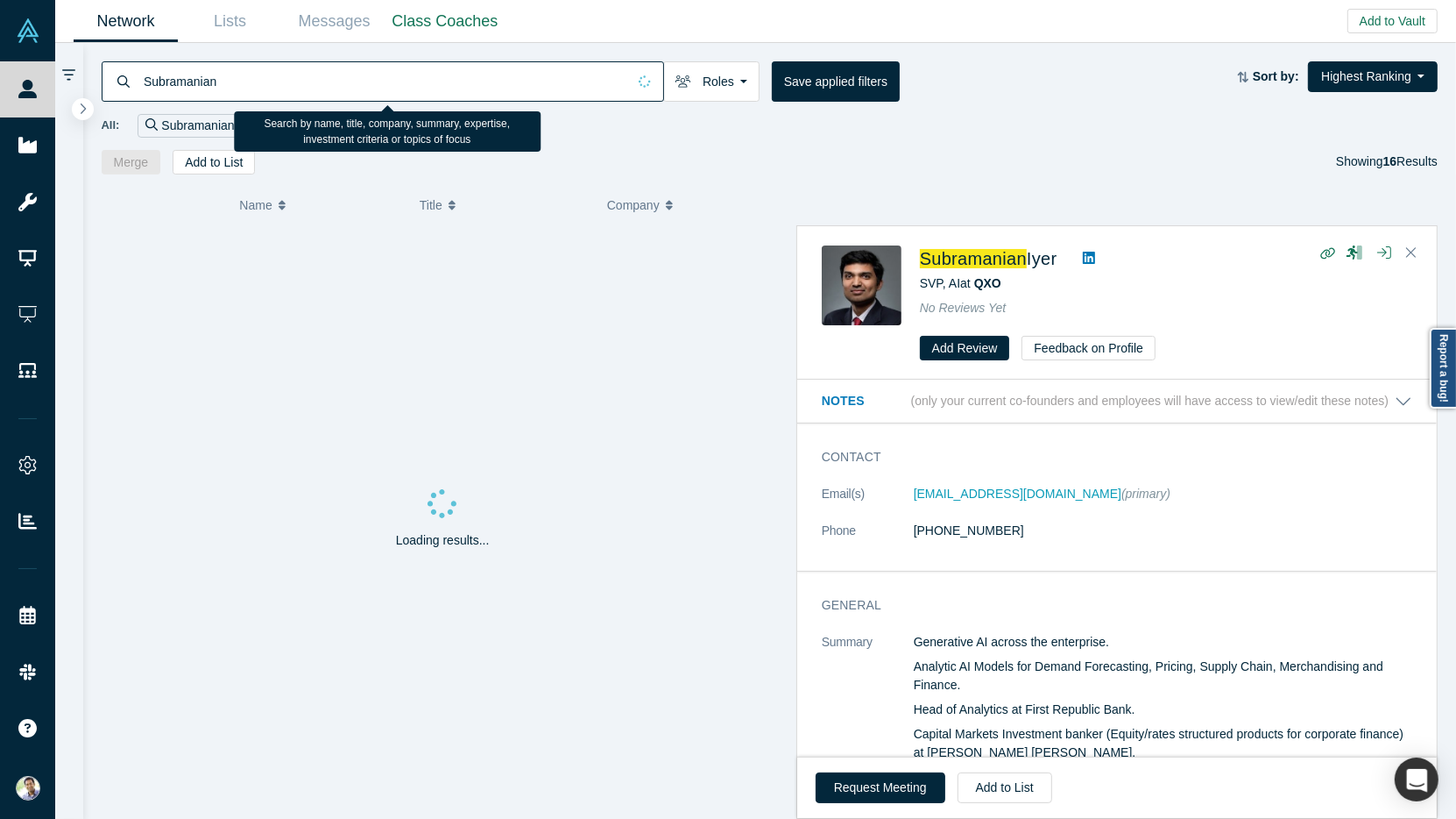
click at [188, 85] on input "Subramanian" at bounding box center [384, 81] width 485 height 41
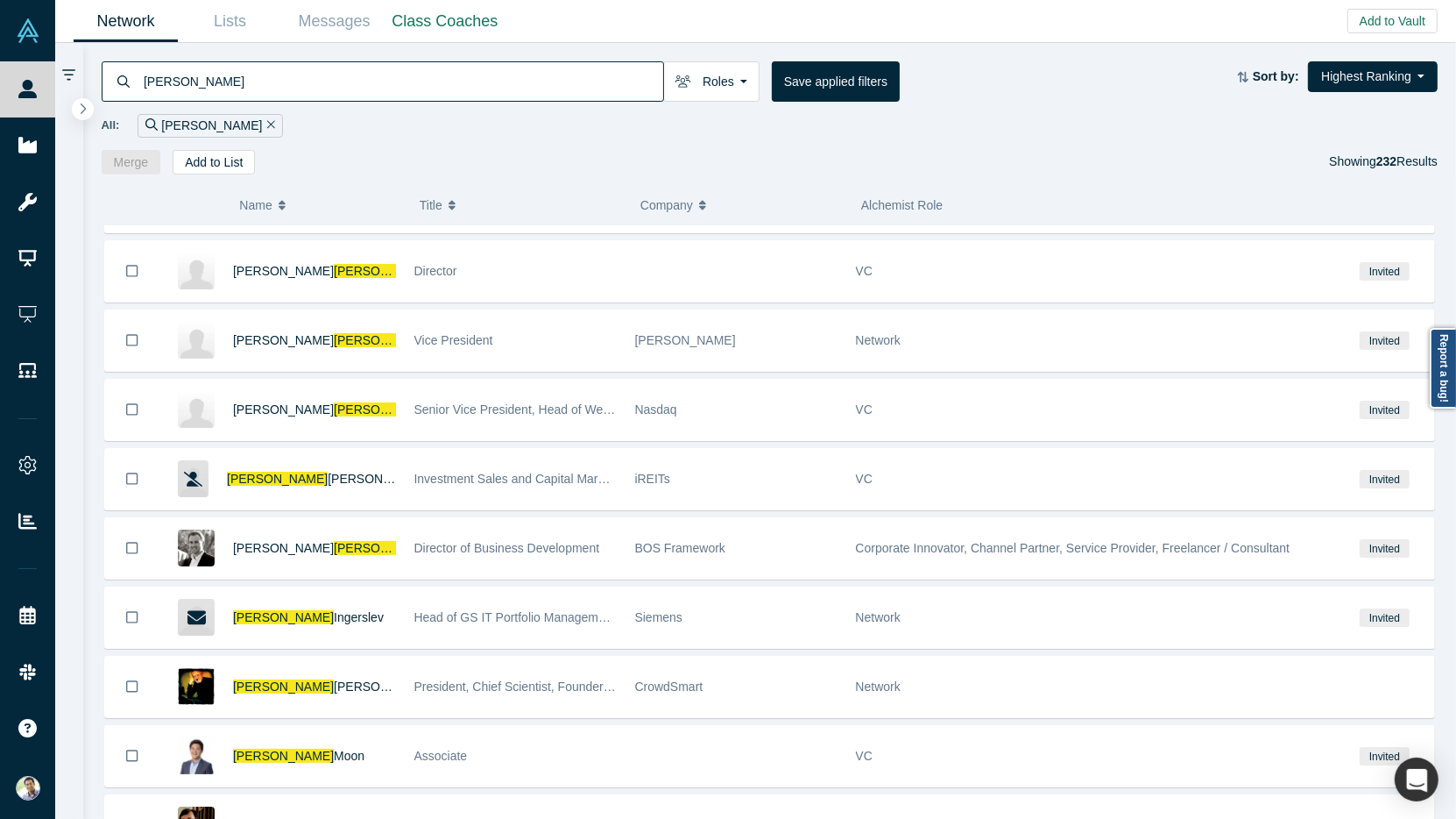
scroll to position [4909, 0]
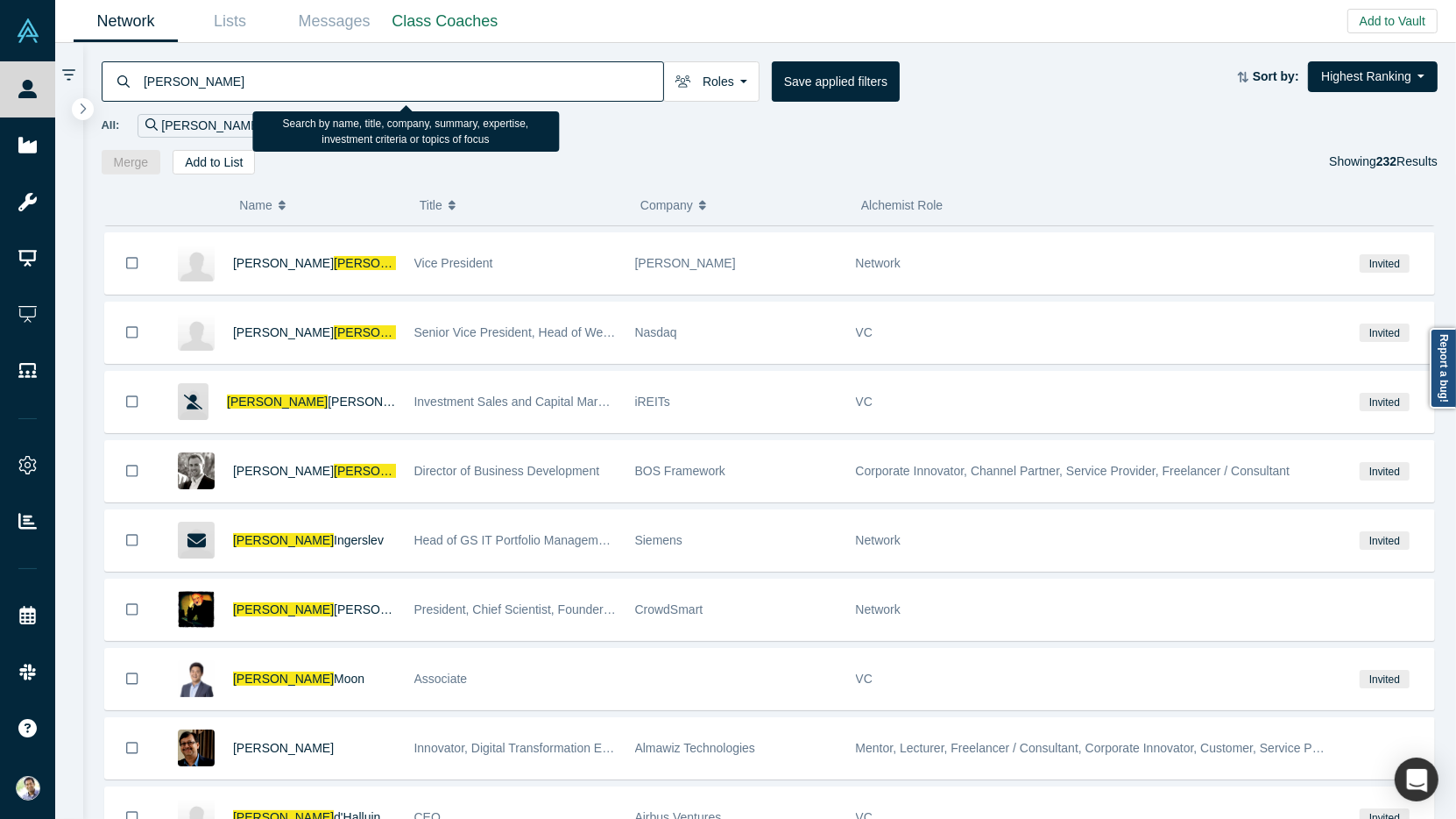
click at [173, 83] on input "Thomas" at bounding box center [403, 81] width 521 height 41
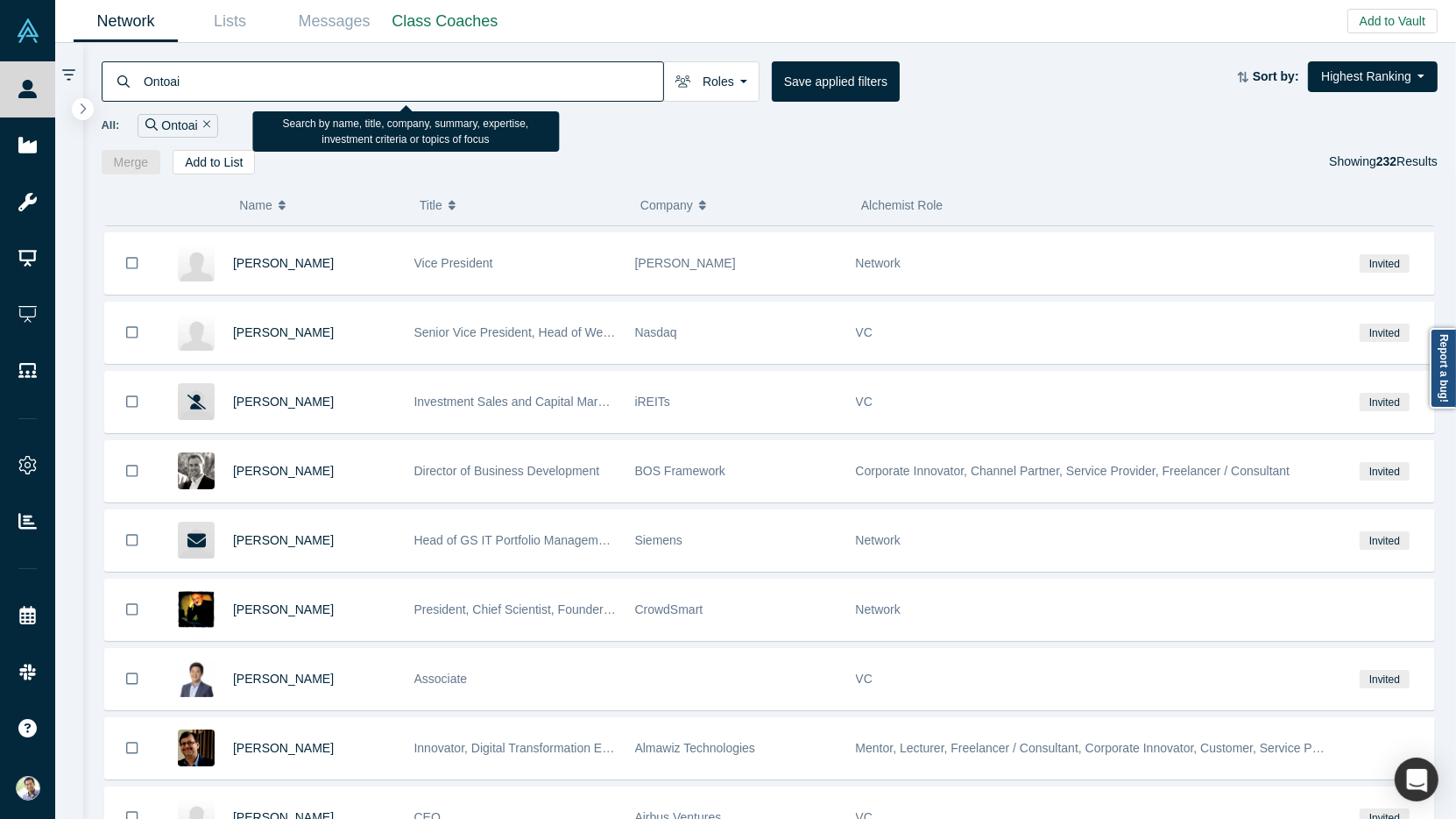
type input "Ontoai"
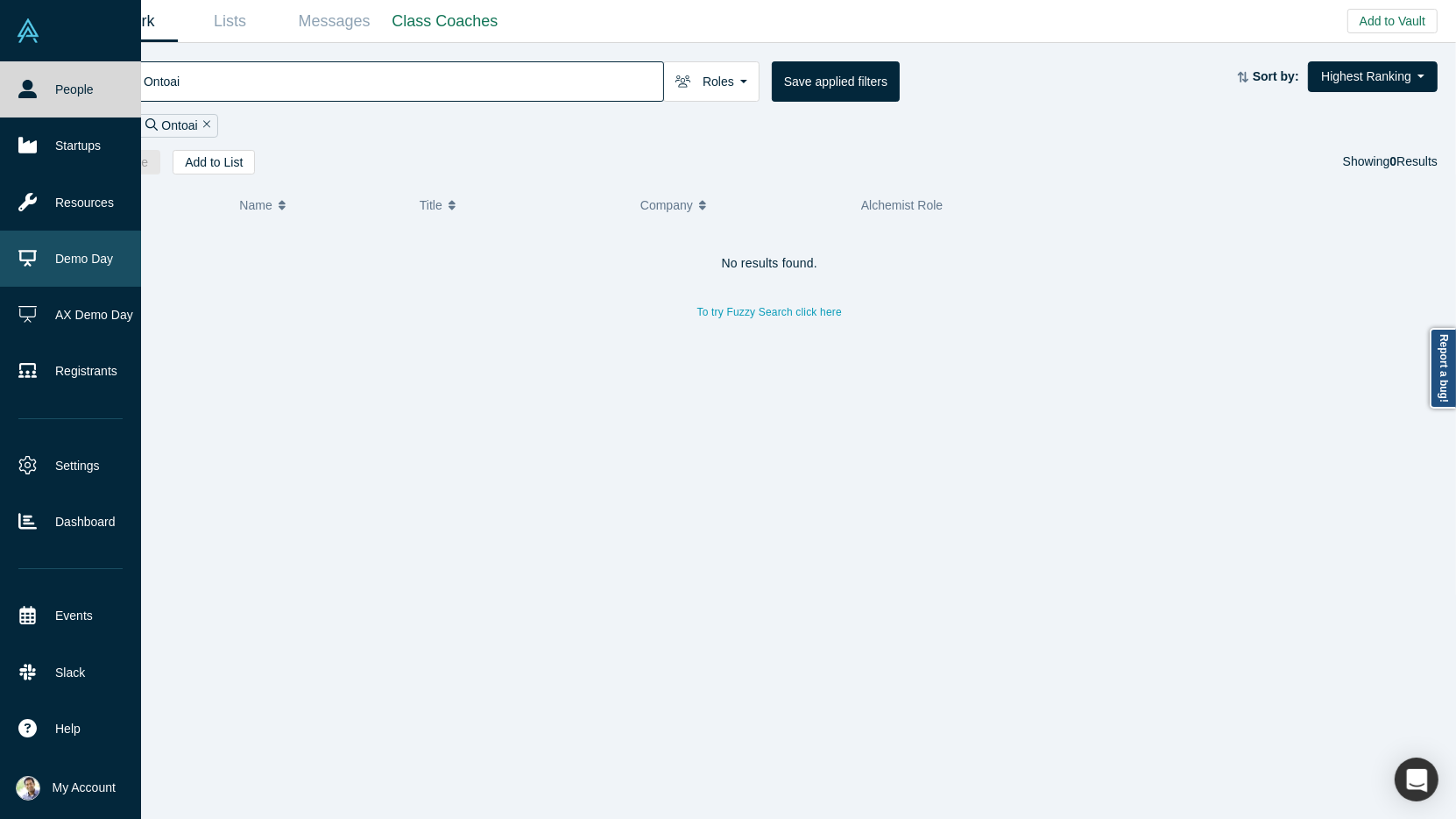
click at [64, 259] on link "Demo Day" at bounding box center [71, 259] width 141 height 56
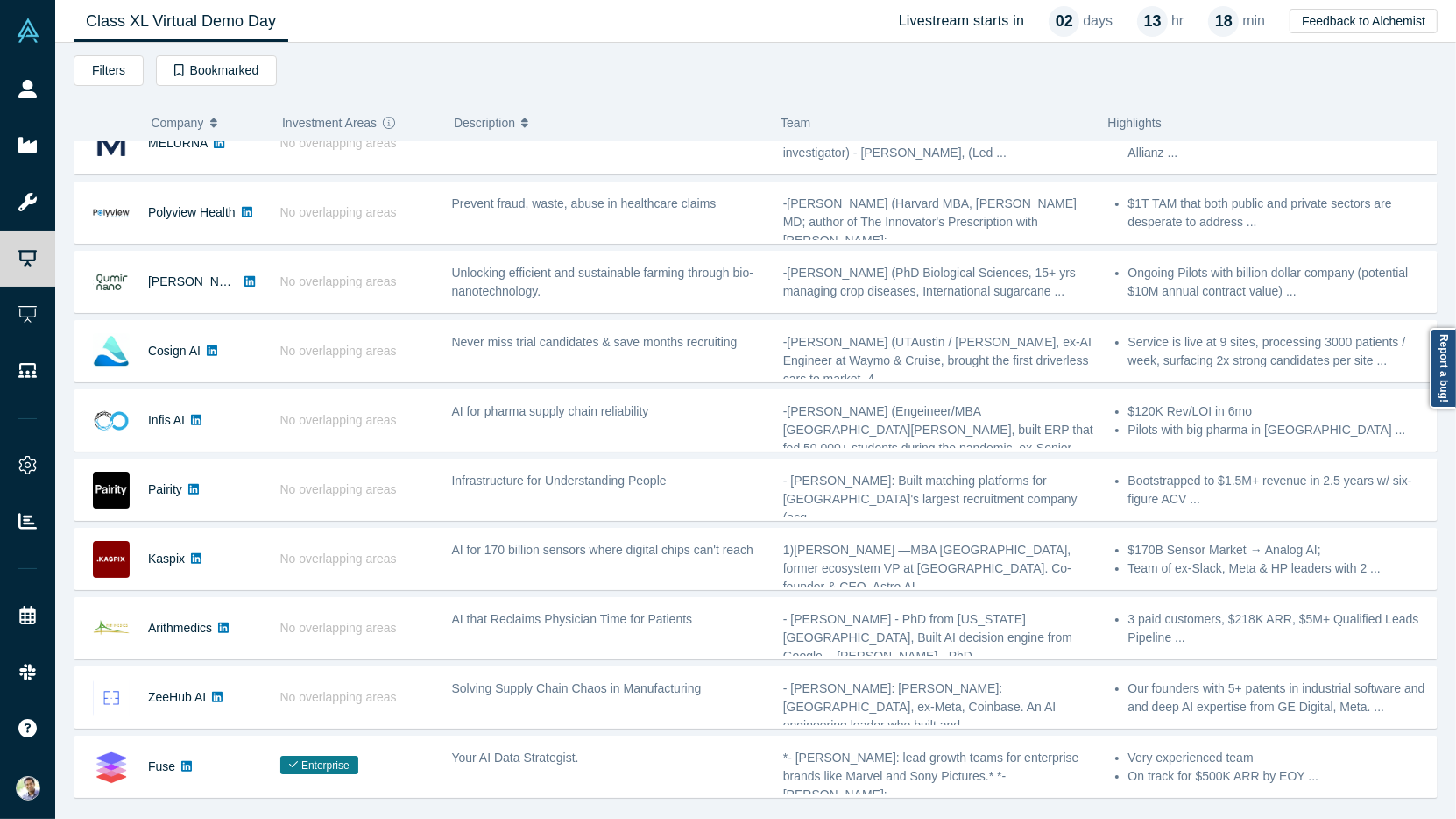
scroll to position [173, 0]
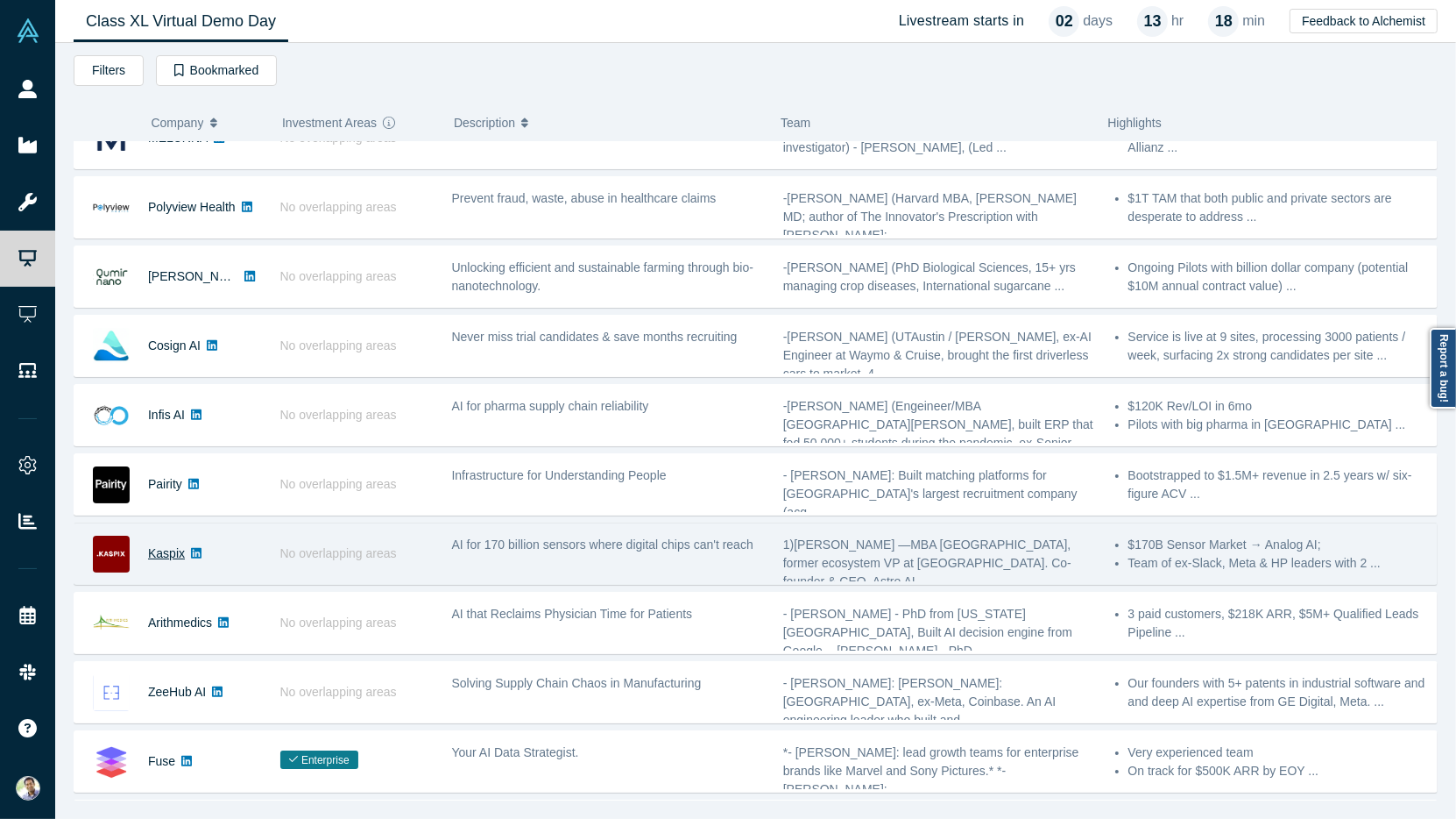
click at [173, 550] on link "Kaspix" at bounding box center [167, 553] width 37 height 14
